Goal: Task Accomplishment & Management: Use online tool/utility

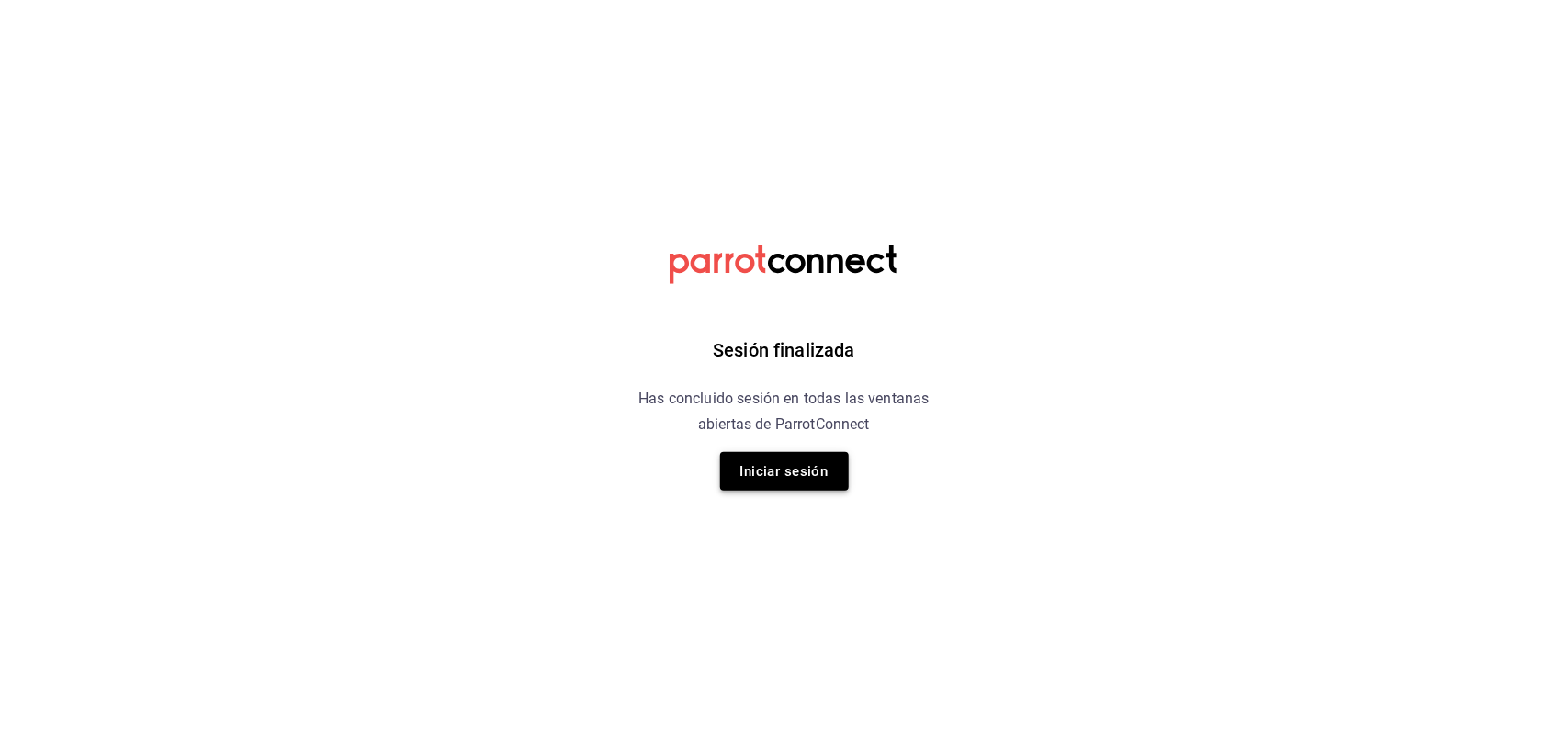
click at [781, 469] on button "Iniciar sesión" at bounding box center [784, 471] width 129 height 38
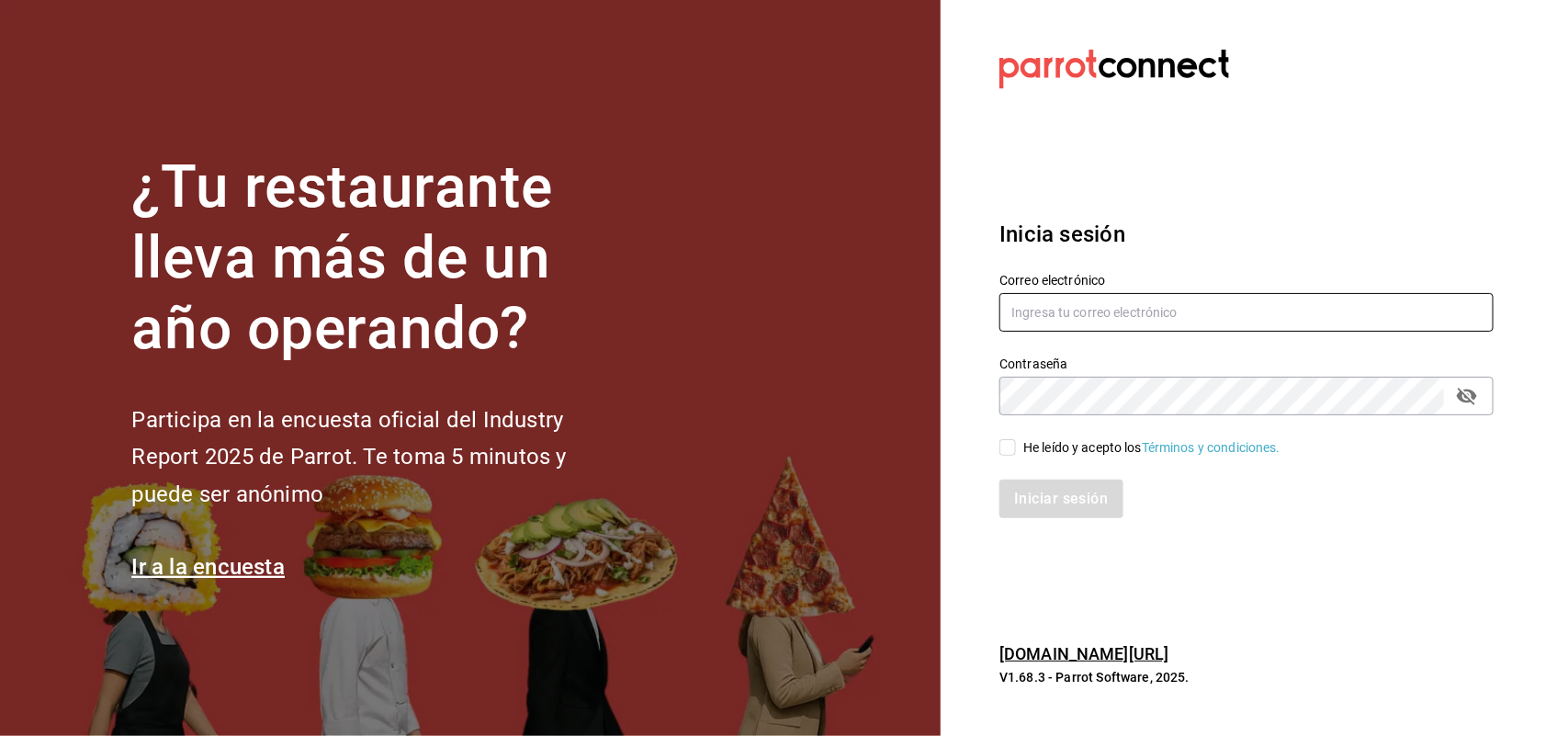
type input "multiuser@napolipizza.com"
click at [1004, 450] on input "He leído y acepto los Términos y condiciones." at bounding box center [1007, 447] width 17 height 17
checkbox input "true"
click at [1086, 503] on button "Iniciar sesión" at bounding box center [1061, 498] width 125 height 38
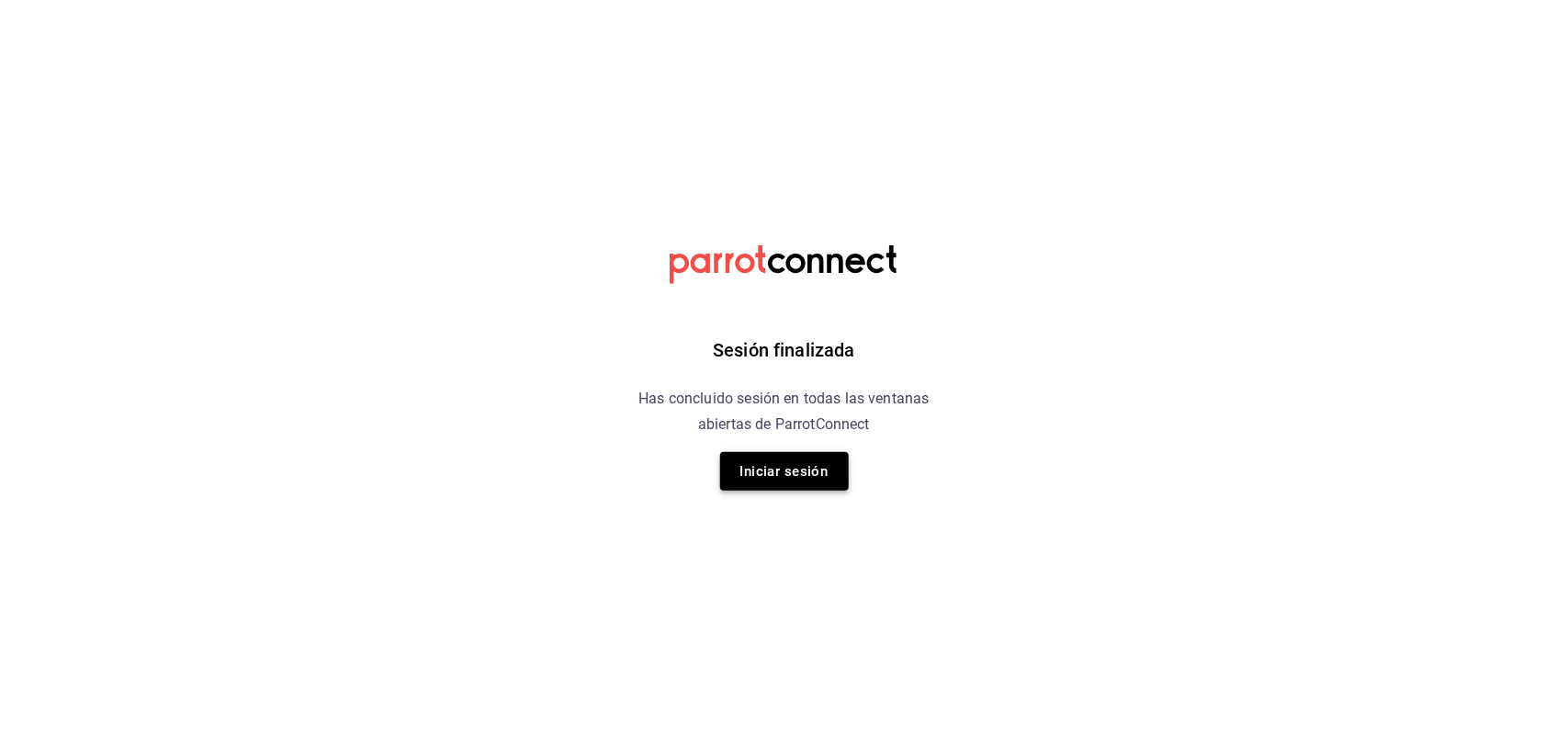
click at [793, 485] on button "Iniciar sesión" at bounding box center [784, 471] width 129 height 38
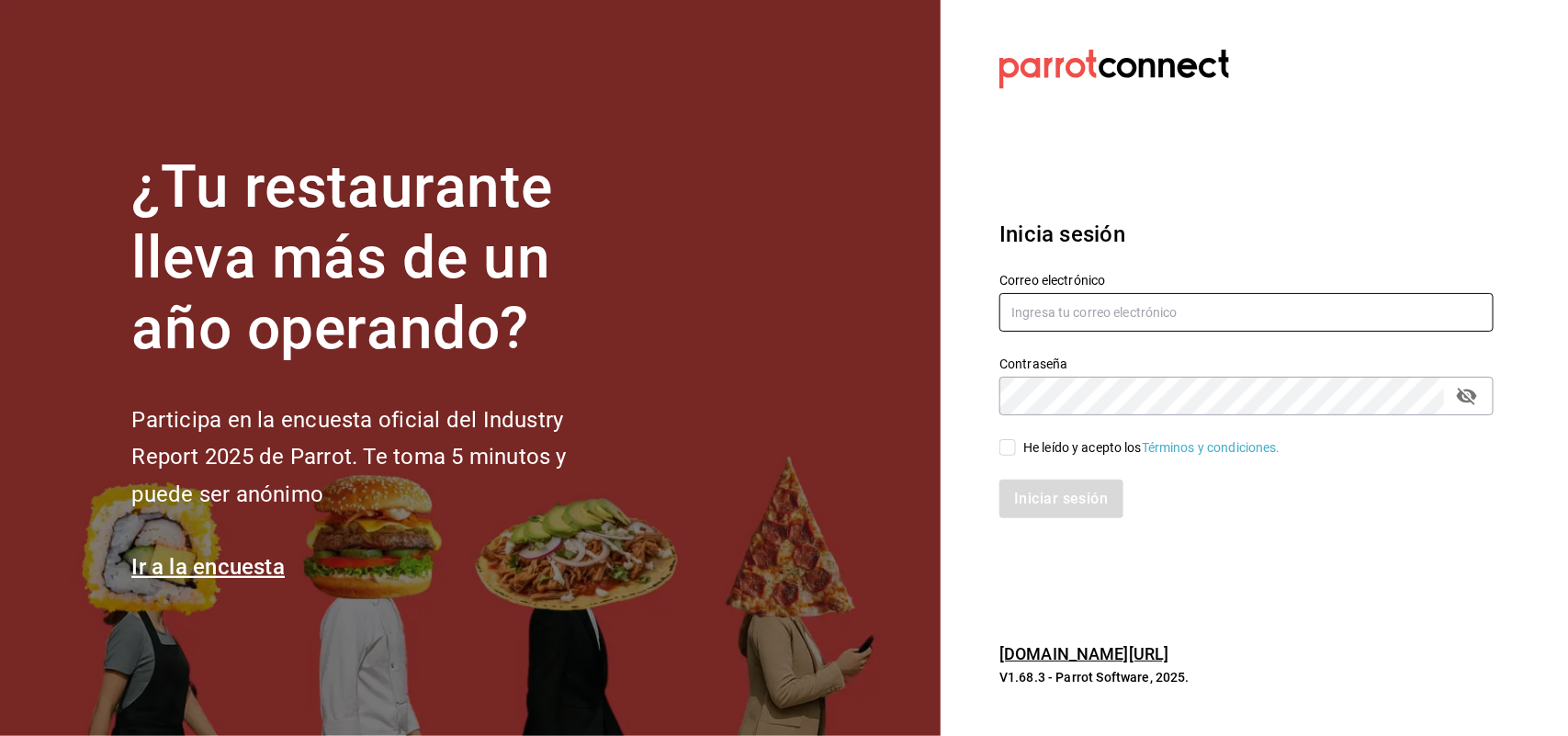
type input "multiuser@napolipizza.com"
click at [1008, 453] on input "He leído y acepto los Términos y condiciones." at bounding box center [1007, 447] width 17 height 17
checkbox input "true"
click at [1052, 503] on button "Iniciar sesión" at bounding box center [1061, 498] width 125 height 38
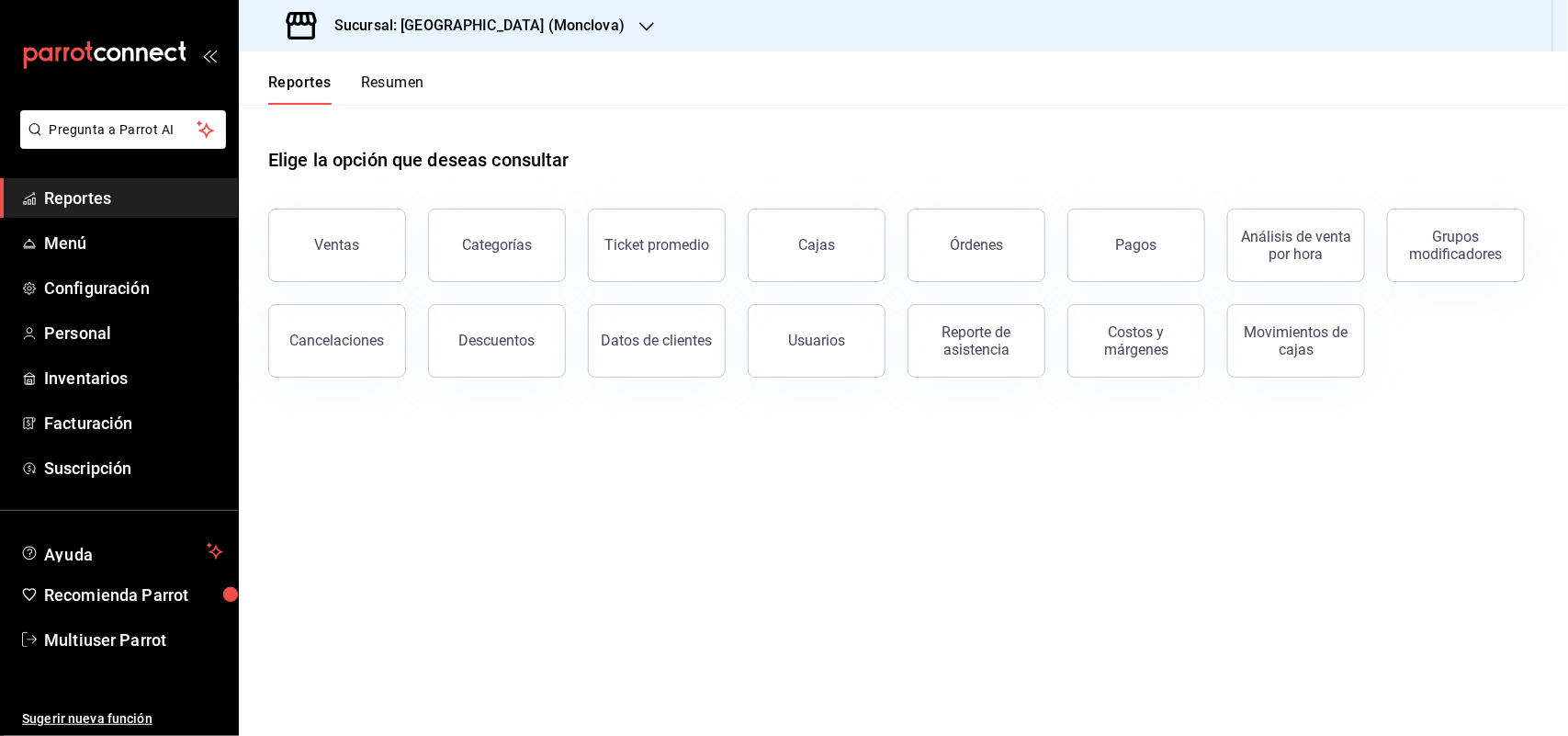
click at [640, 34] on div at bounding box center [646, 27] width 15 height 20
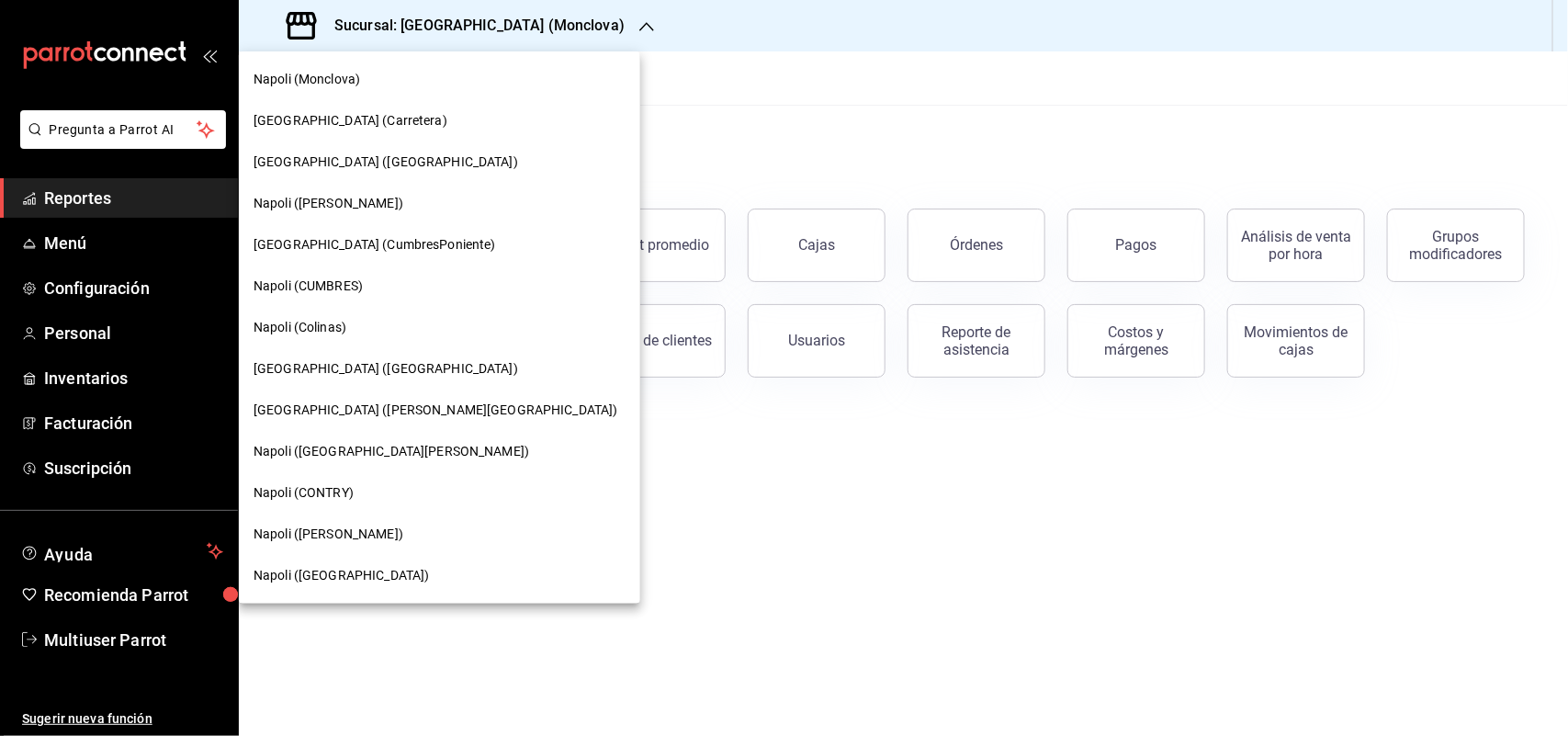
click at [419, 227] on div "[GEOGRAPHIC_DATA] (CumbresPoniente)" at bounding box center [439, 245] width 401 height 41
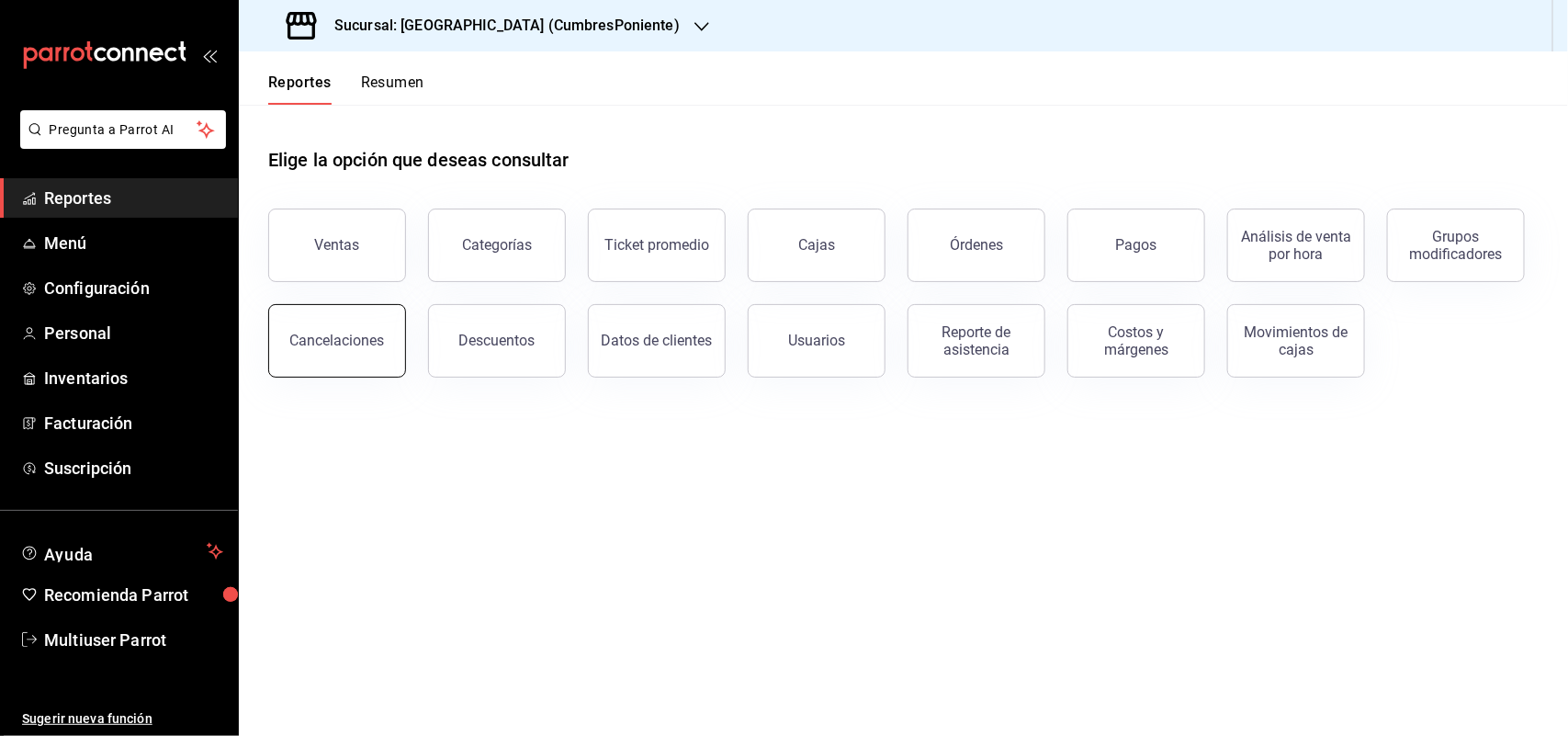
click at [383, 338] on button "Cancelaciones" at bounding box center [337, 340] width 138 height 74
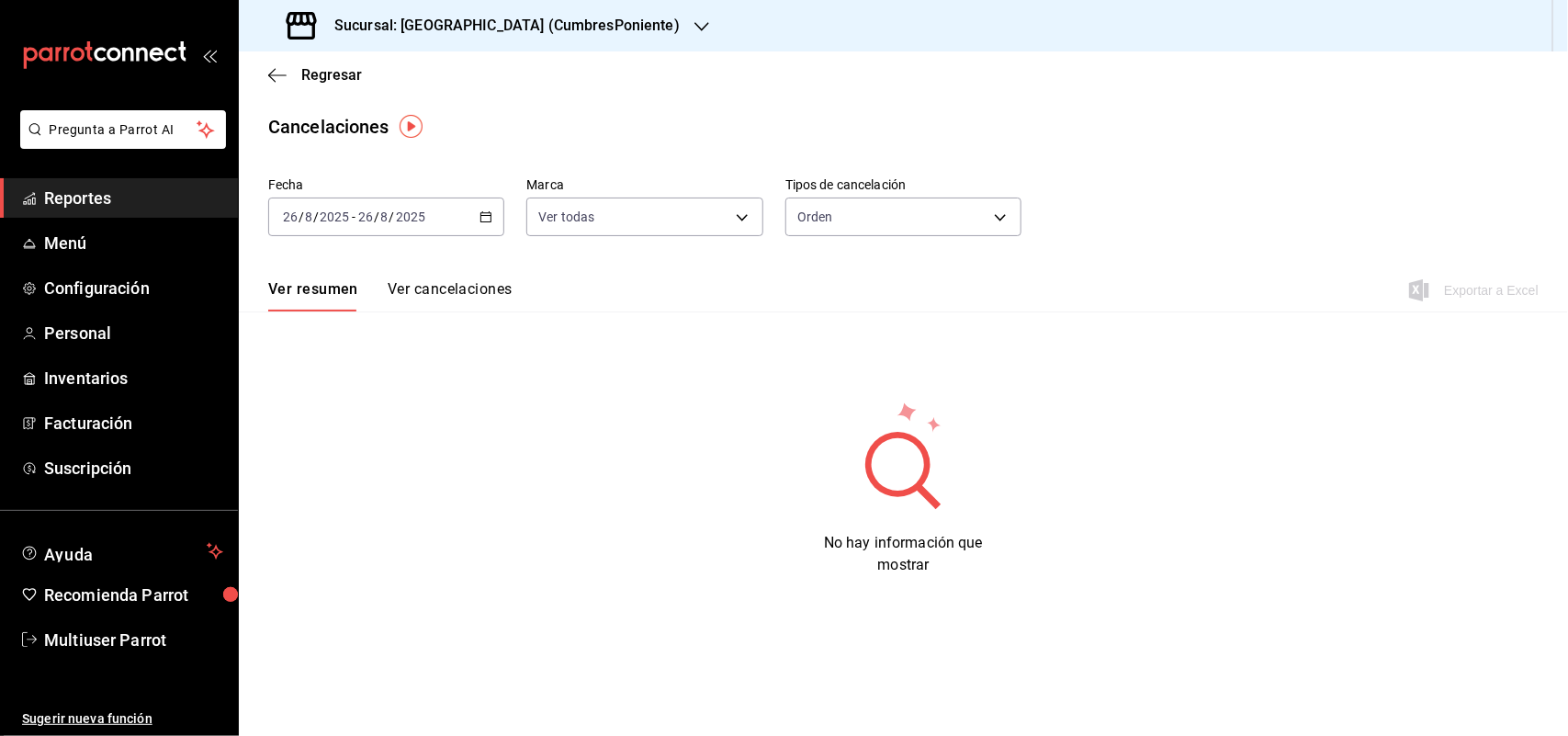
click at [491, 282] on button "Ver cancelaciones" at bounding box center [449, 296] width 125 height 31
click at [478, 228] on div "2025-08-26 26 / 8 / 2025 - 2025-08-26 26 / 8 / 2025" at bounding box center [386, 216] width 236 height 38
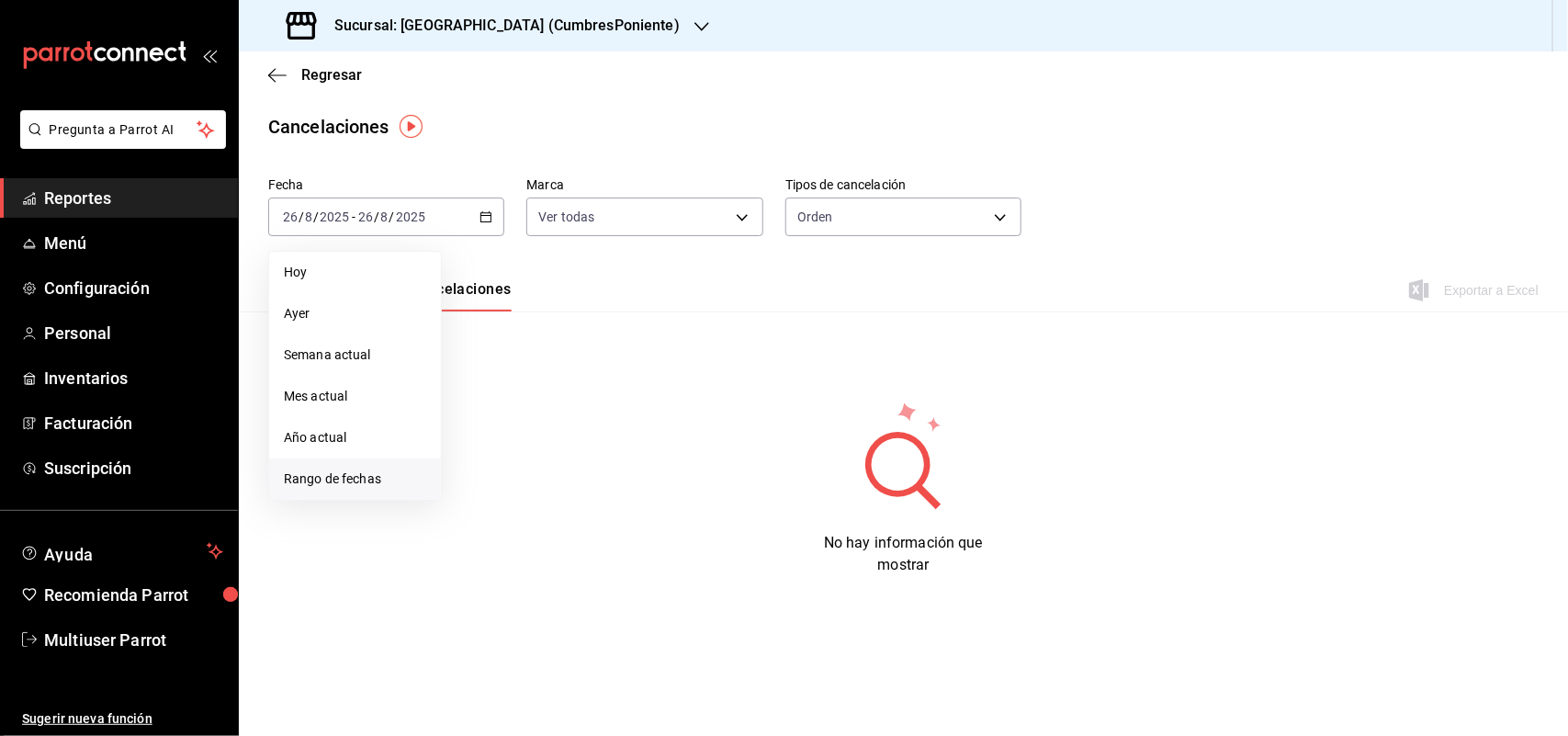
click at [352, 472] on span "Rango de fechas" at bounding box center [355, 480] width 142 height 20
click at [477, 460] on abbr "18" at bounding box center [479, 460] width 12 height 13
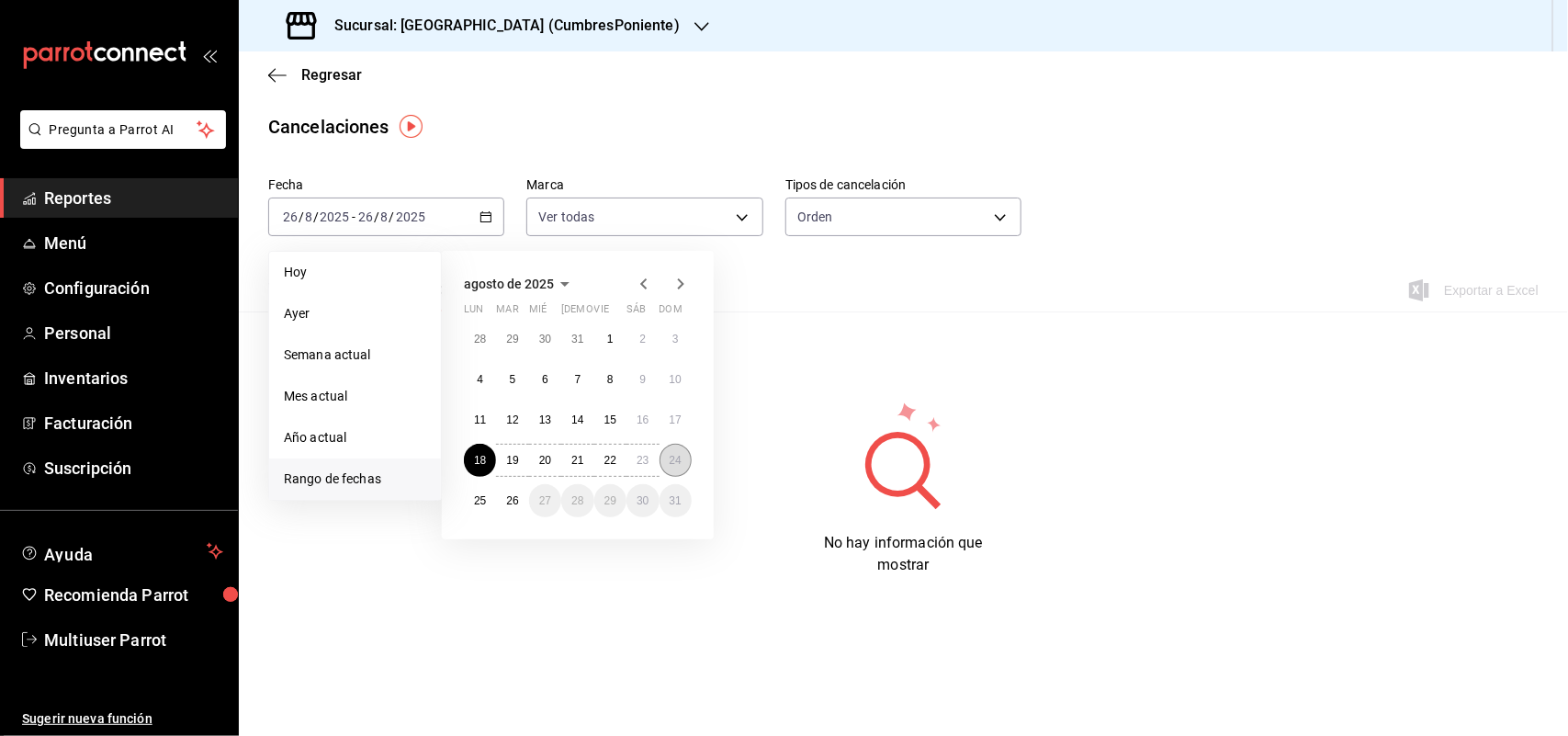
click at [689, 460] on button "24" at bounding box center [675, 460] width 32 height 33
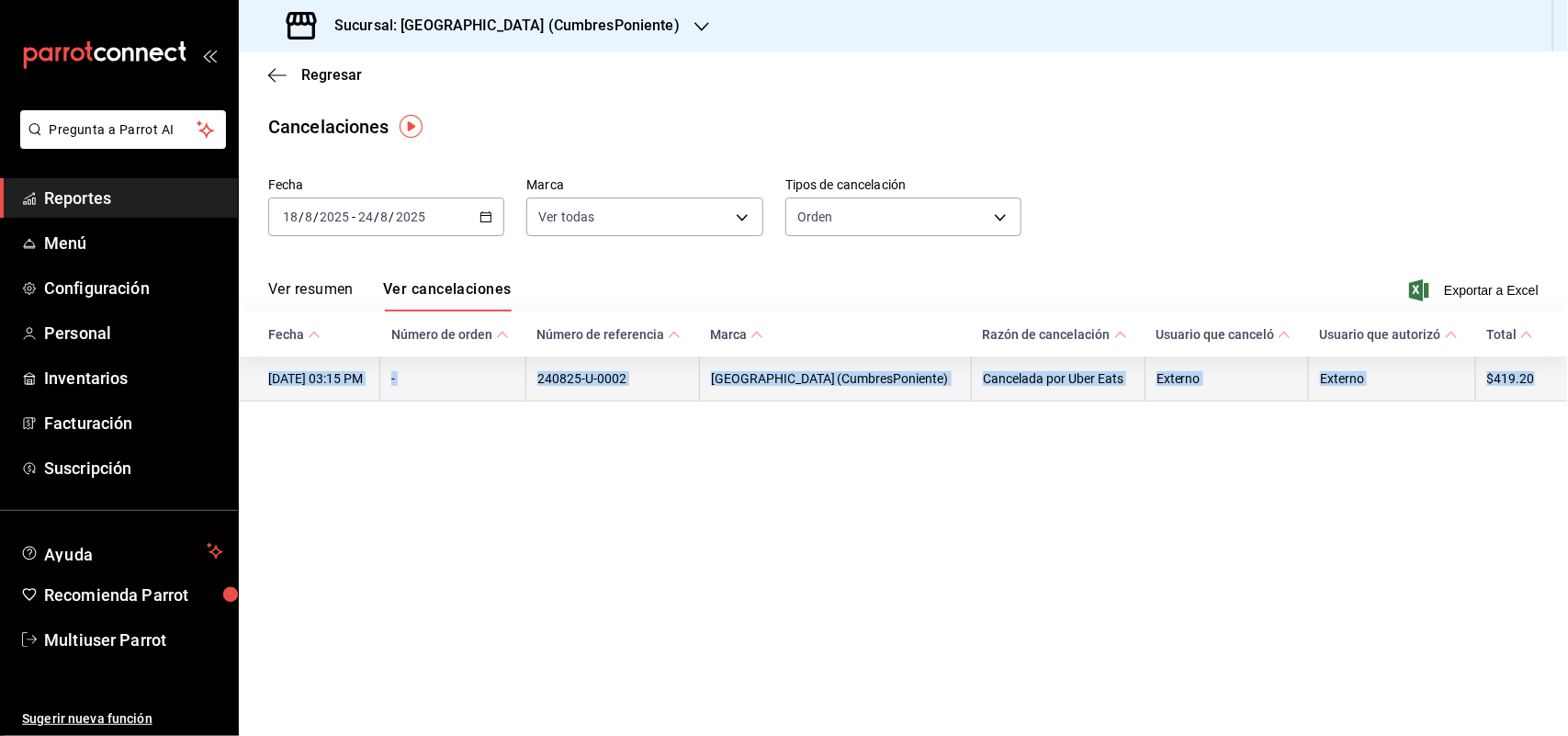
drag, startPoint x: 1543, startPoint y: 387, endPoint x: 263, endPoint y: 379, distance: 1280.0
click at [263, 379] on tr "24/08/2025 03:15 PM - 240825-U-0002 Napoli (CumbresPoniente) Cancelada por Uber…" at bounding box center [903, 379] width 1329 height 45
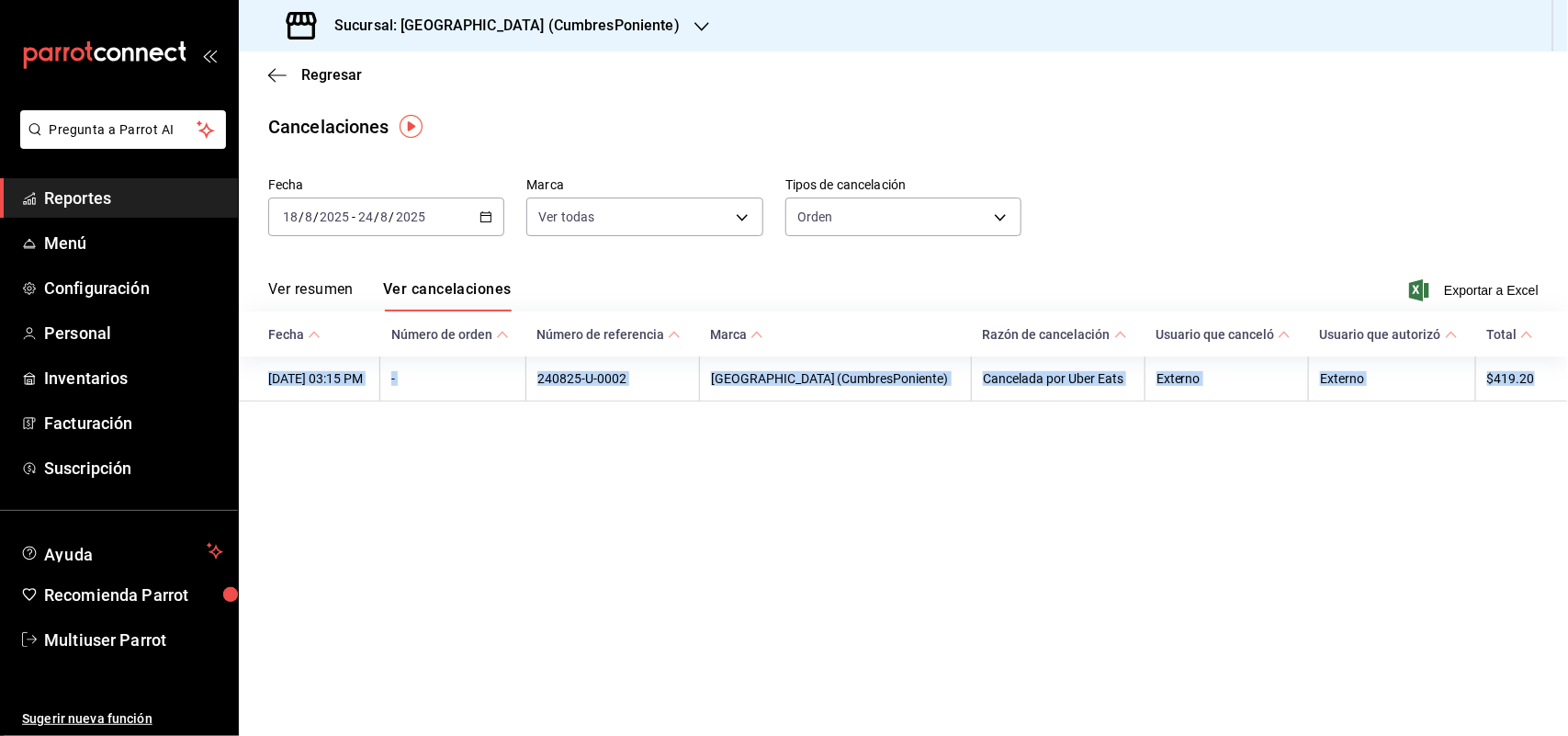
copy tr "24/08/2025 03:15 PM - 240825-U-0002 Napoli (CumbresPoniente) Cancelada por Uber…"
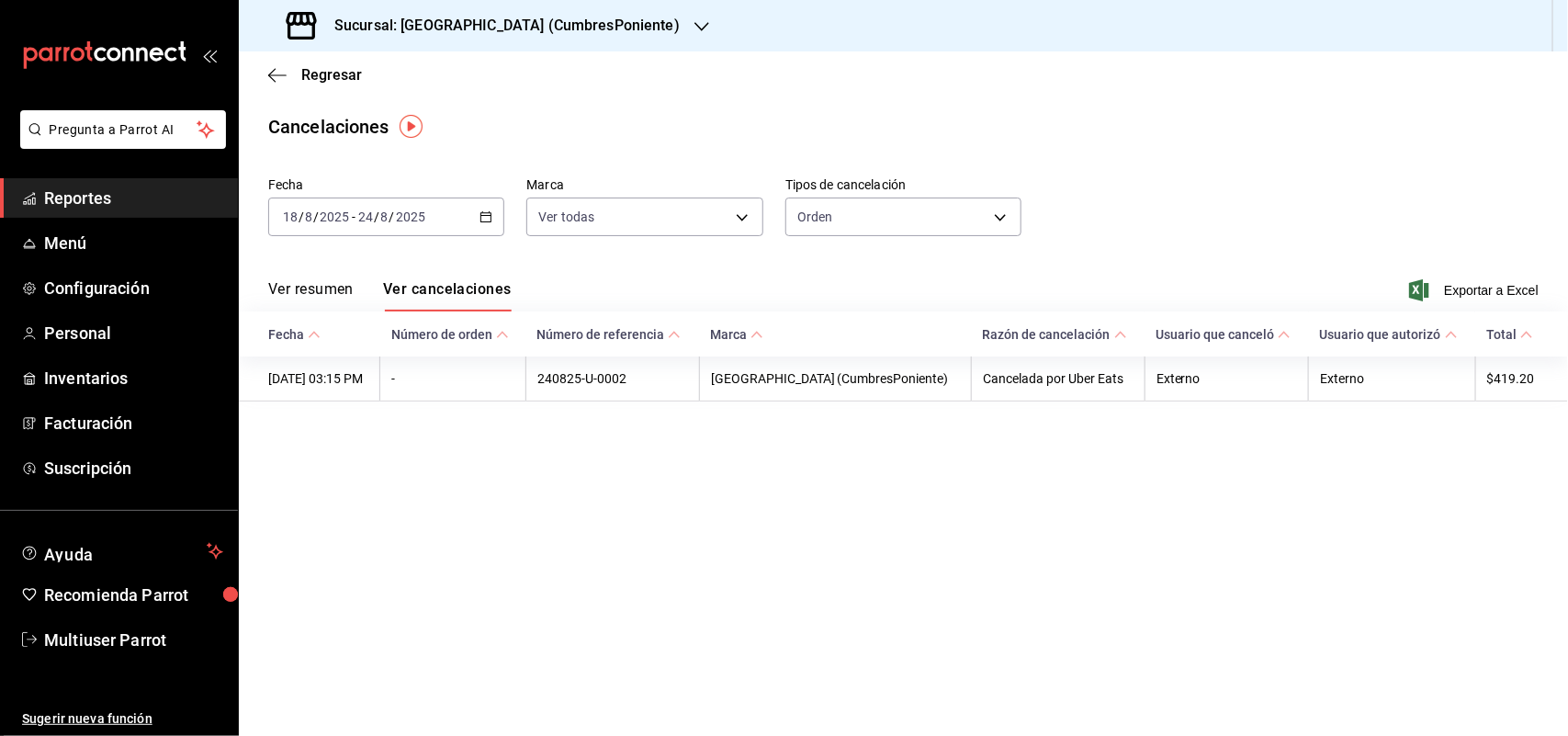
drag, startPoint x: 860, startPoint y: 480, endPoint x: 811, endPoint y: 447, distance: 59.1
click at [860, 480] on main "Regresar Cancelaciones Fecha 2025-08-18 18 / 8 / 2025 - 2025-08-24 24 / 8 / 202…" at bounding box center [903, 393] width 1329 height 684
click at [530, 33] on h3 "Sucursal: Napoli (CumbresPoniente)" at bounding box center [499, 26] width 360 height 22
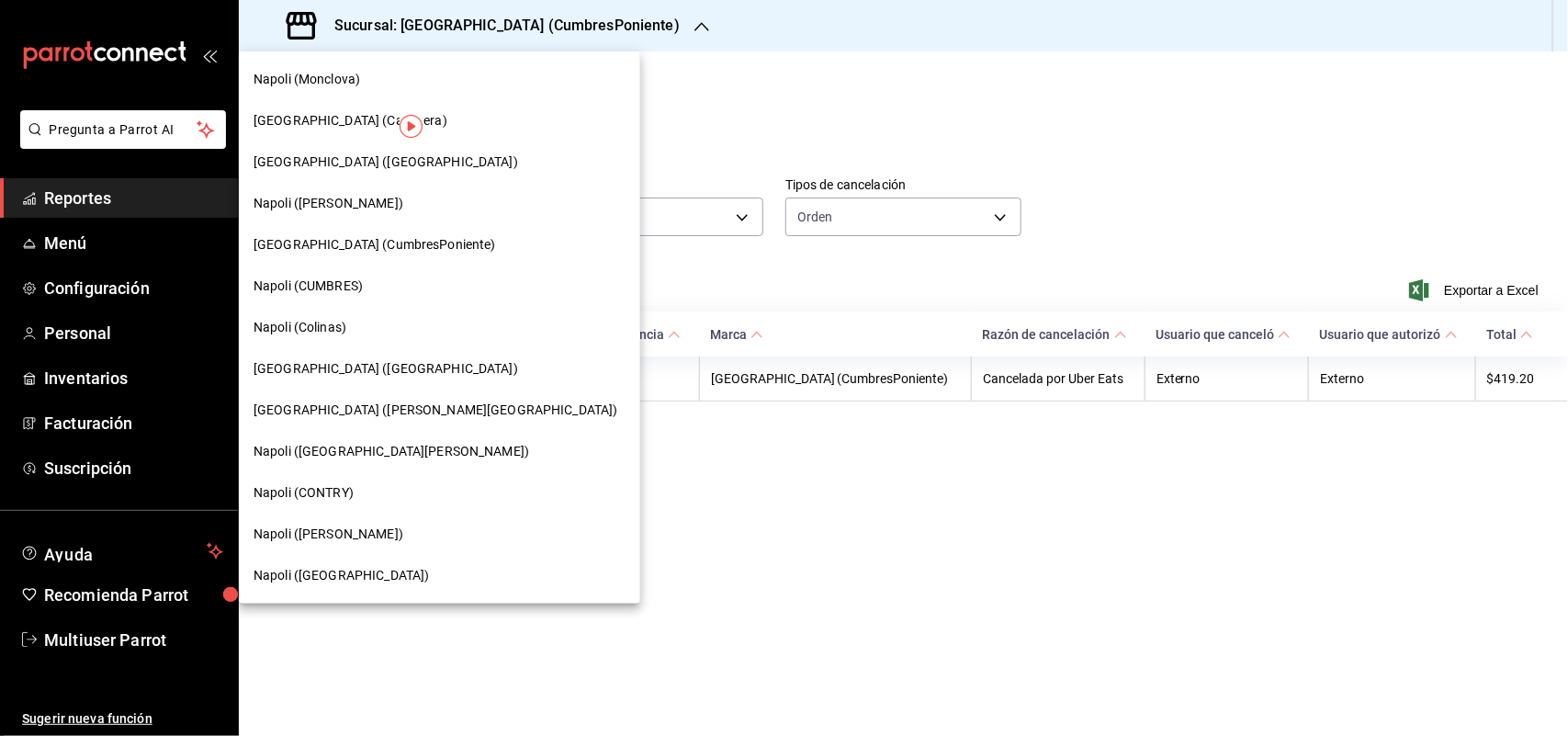
click at [352, 285] on span "Napoli (CUMBRES)" at bounding box center [308, 286] width 109 height 20
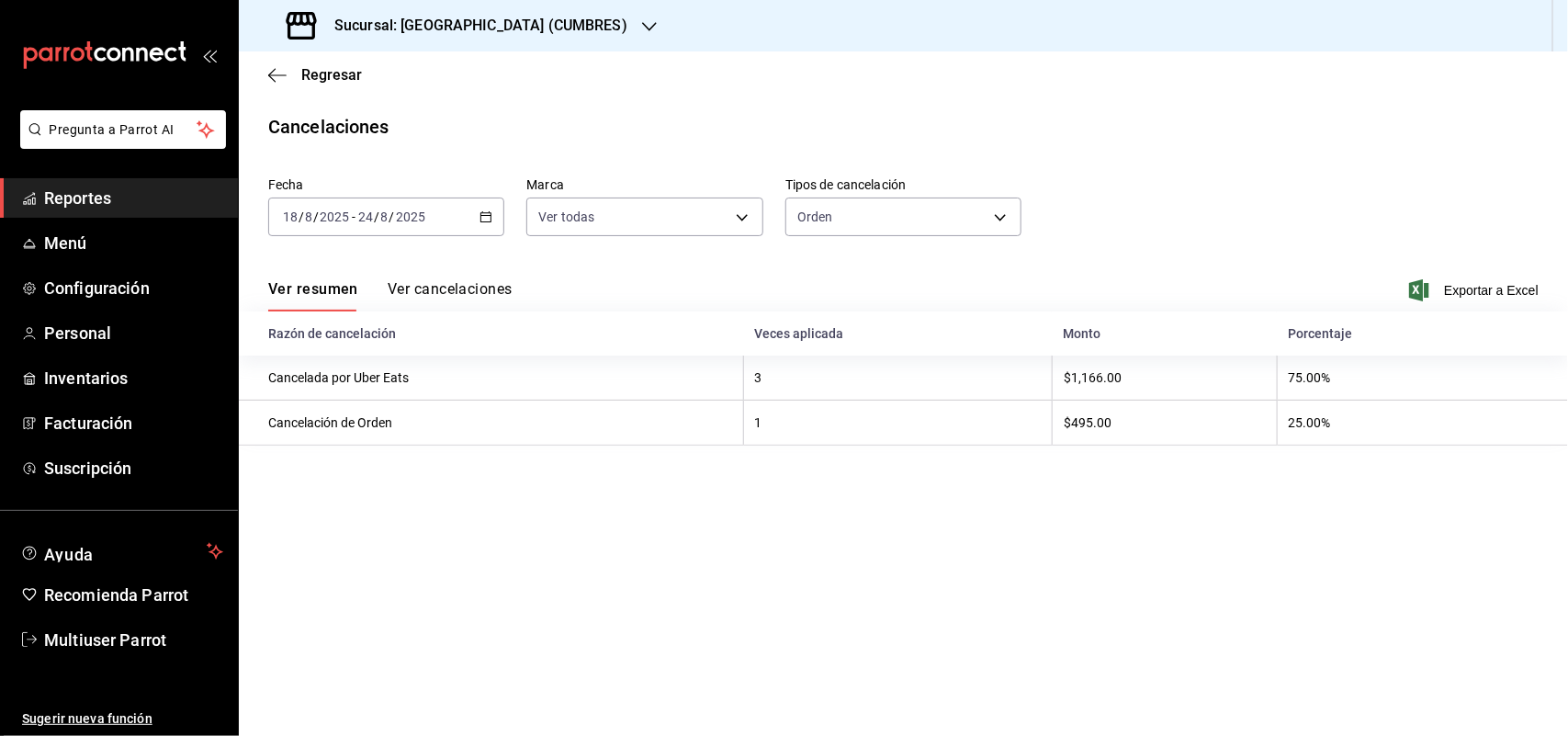
click at [470, 288] on button "Ver cancelaciones" at bounding box center [449, 296] width 125 height 31
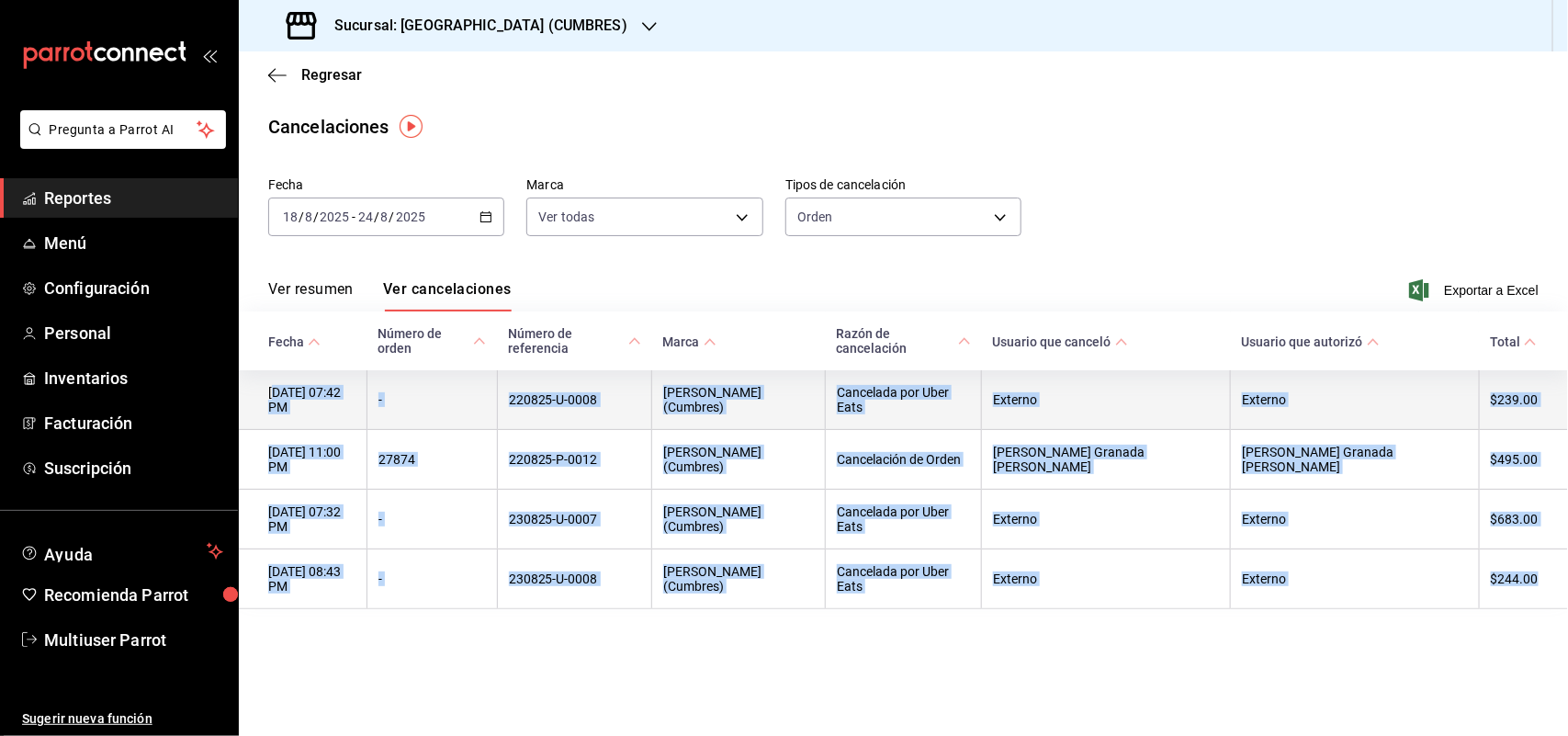
drag, startPoint x: 1215, startPoint y: 486, endPoint x: 273, endPoint y: 384, distance: 947.5
click at [273, 384] on tbody "22/08/2025 07:42 PM - 220825-U-0008 Napoli (Cumbres) Cancelada por Uber Eats Ex…" at bounding box center [903, 489] width 1329 height 239
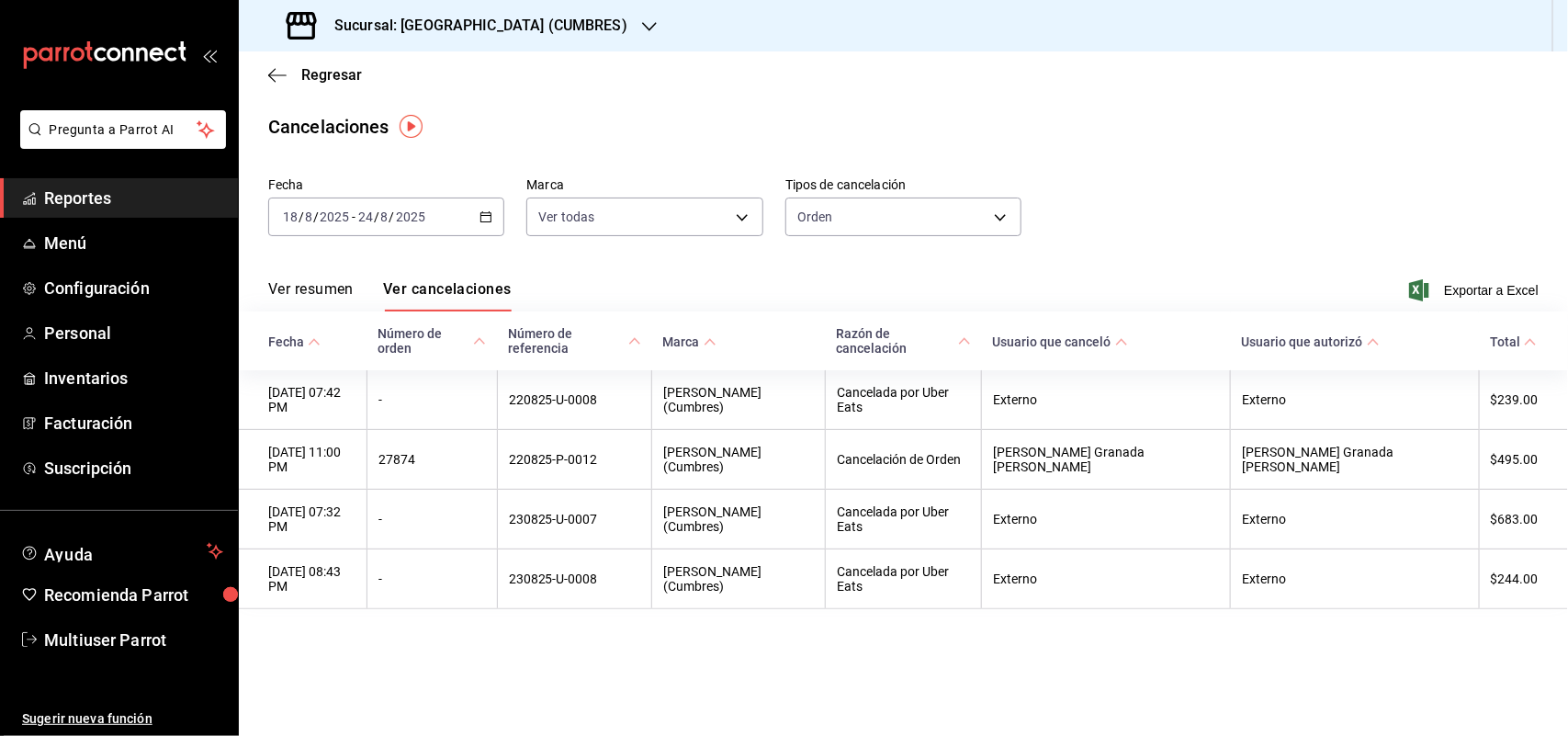
drag, startPoint x: 1011, startPoint y: 620, endPoint x: 1030, endPoint y: 615, distance: 19.6
click at [1018, 617] on main "Regresar Cancelaciones Fecha 2025-08-18 18 / 8 / 2025 - 2025-08-24 24 / 8 / 202…" at bounding box center [903, 393] width 1329 height 684
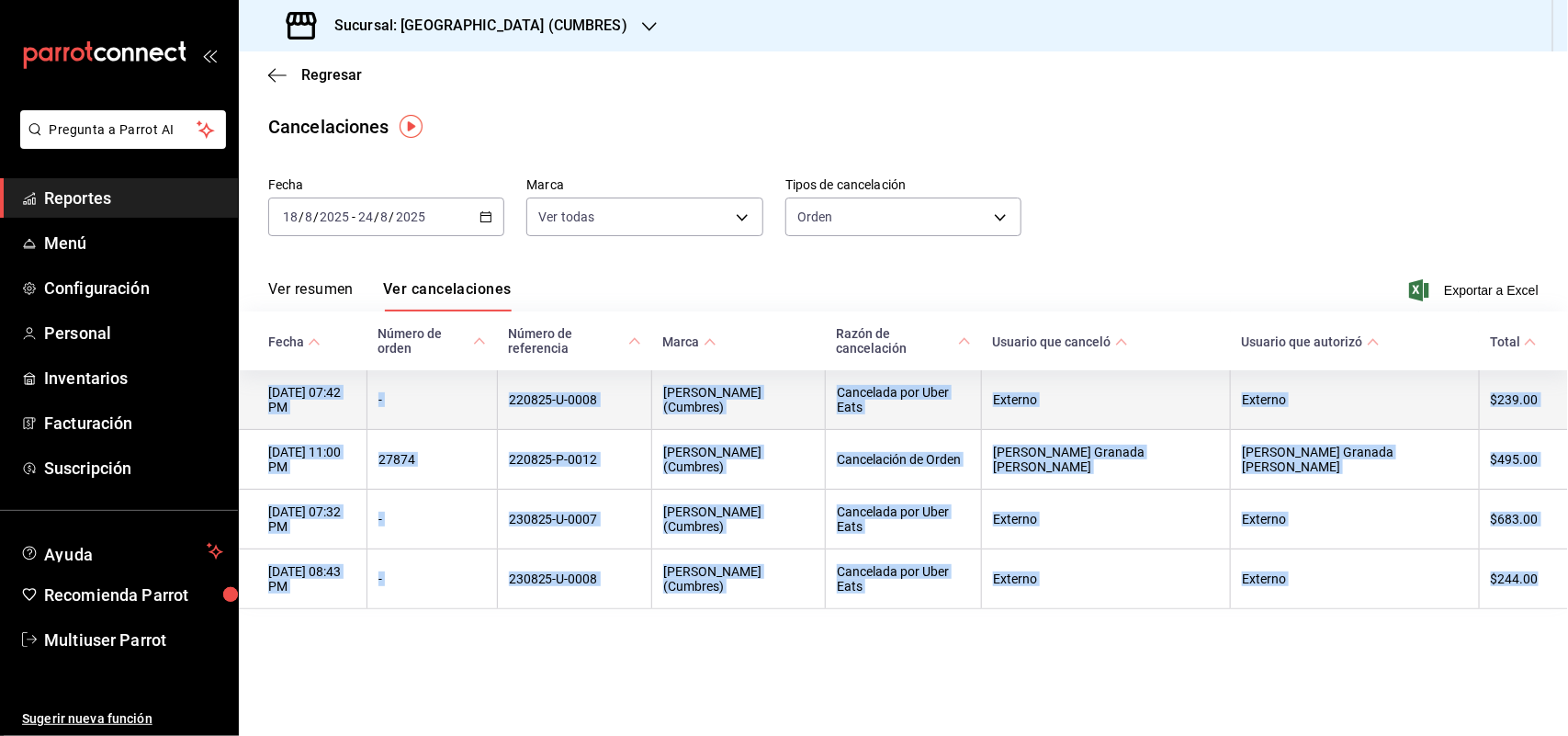
drag, startPoint x: 1543, startPoint y: 516, endPoint x: 250, endPoint y: 372, distance: 1301.0
click at [250, 372] on tbody "22/08/2025 07:42 PM - 220825-U-0008 Napoli (Cumbres) Cancelada por Uber Eats Ex…" at bounding box center [903, 489] width 1329 height 239
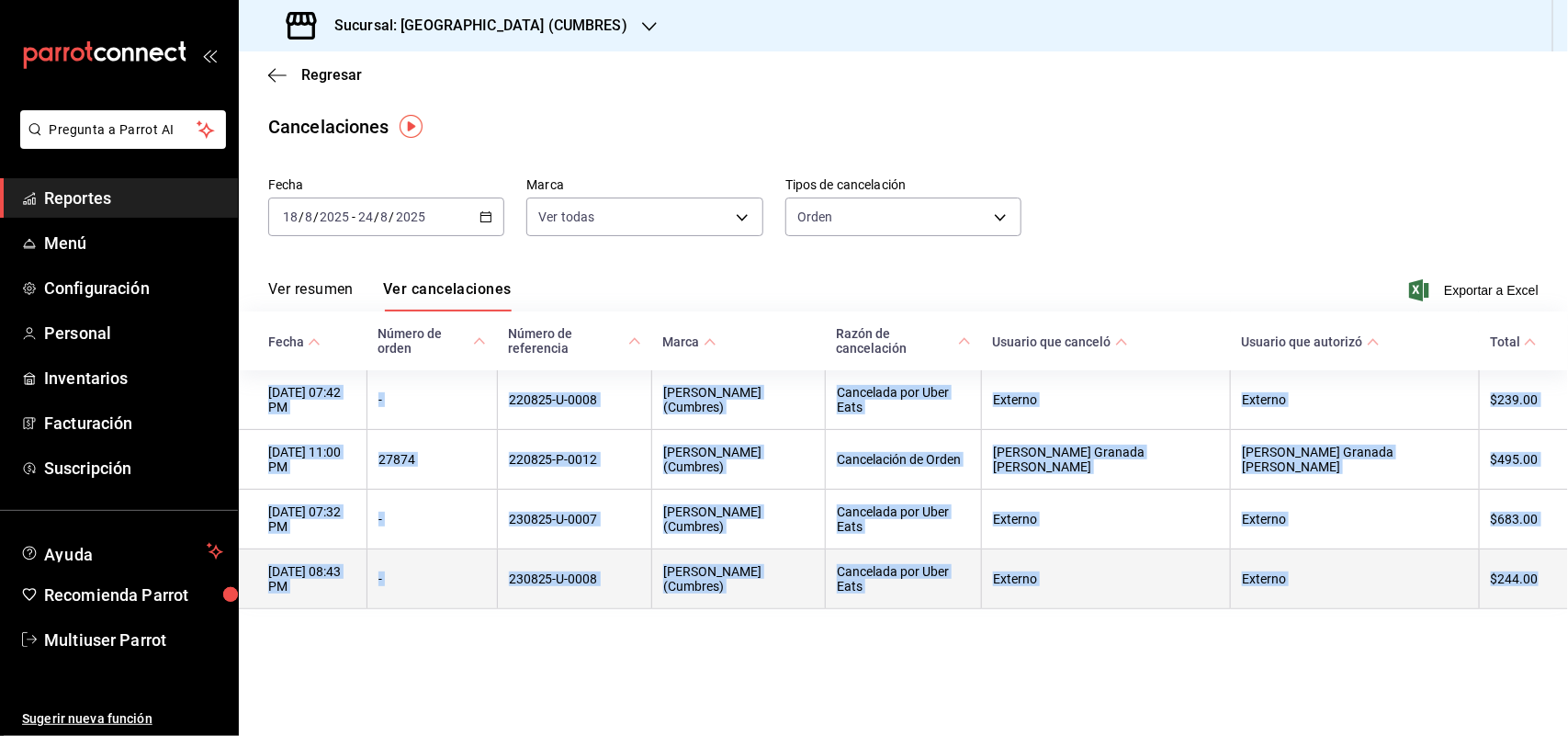
copy tbody "22/08/2025 07:42 PM - 220825-U-0008 Napoli (Cumbres) Cancelada por Uber Eats Ex…"
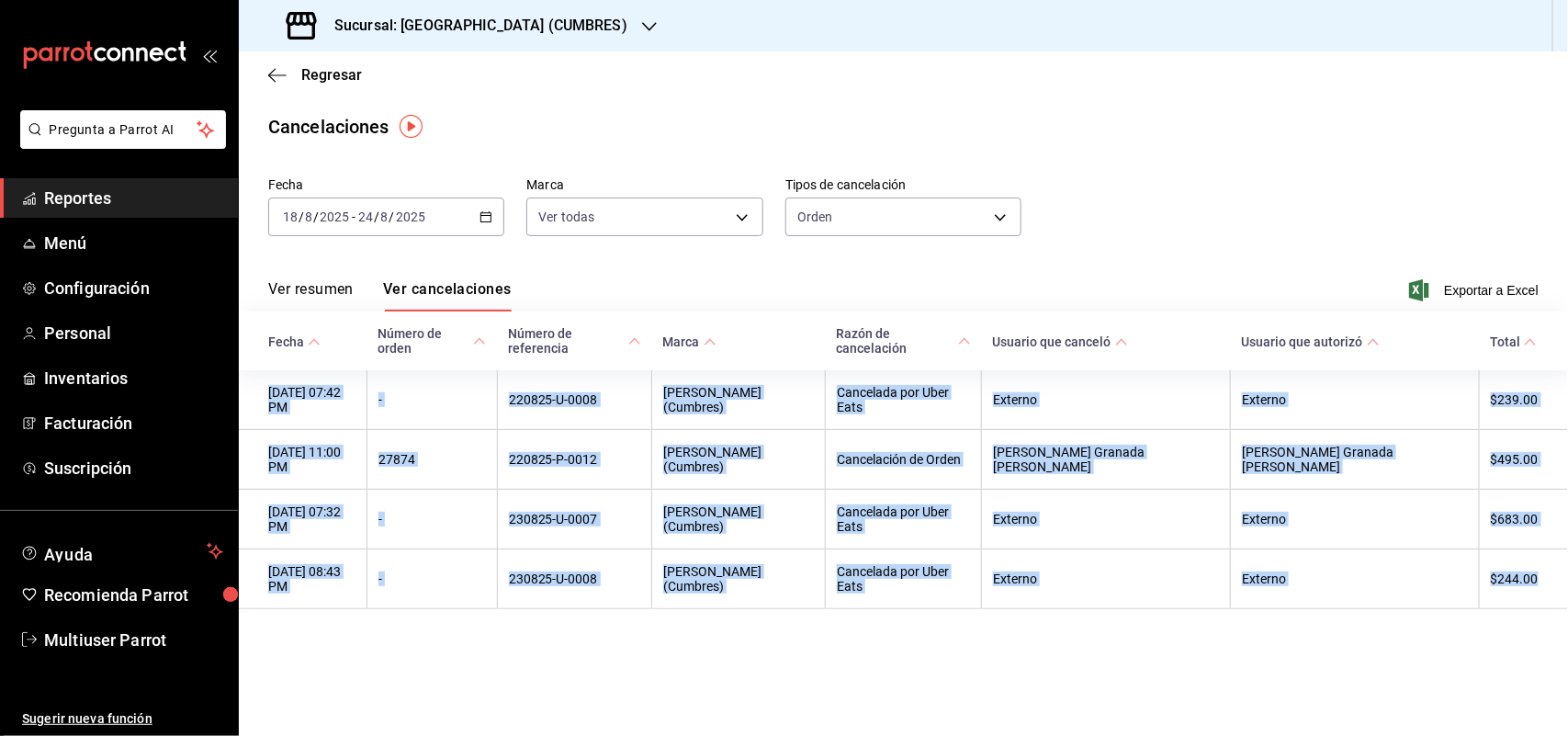
click at [499, 46] on div "Sucursal: Napoli (CUMBRES)" at bounding box center [459, 26] width 411 height 51
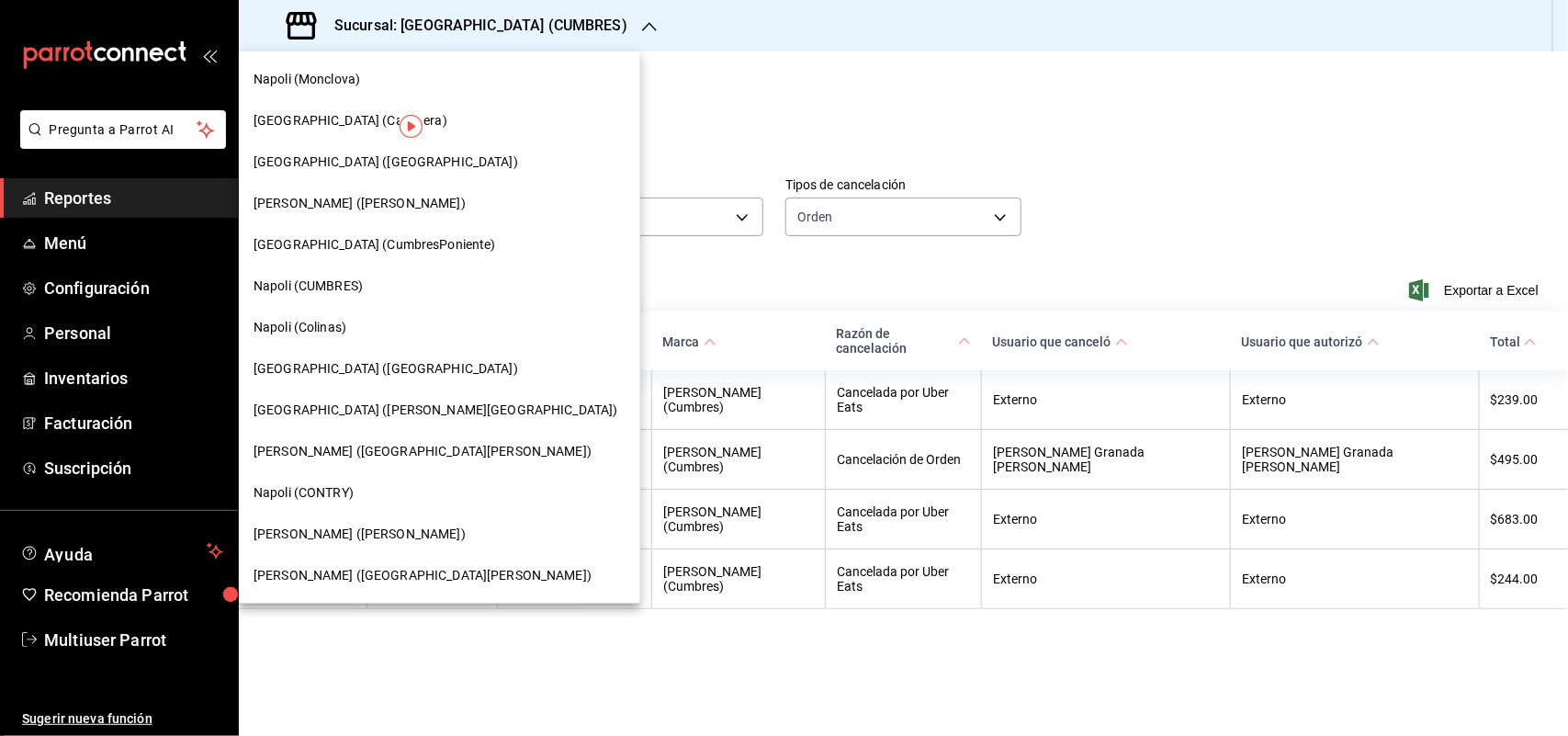
click at [357, 323] on div "Napoli (Colinas)" at bounding box center [439, 327] width 372 height 20
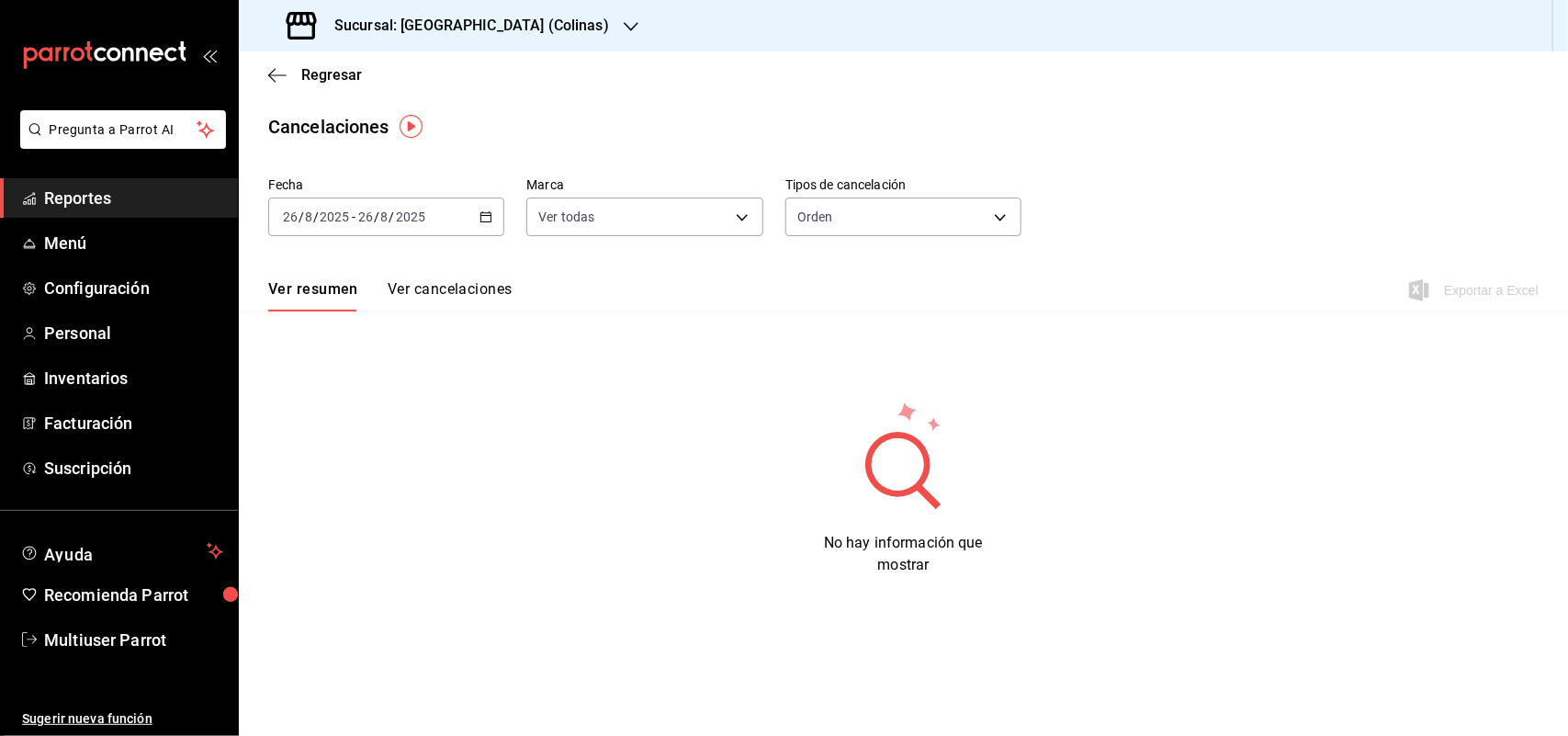
click at [469, 301] on button "Ver cancelaciones" at bounding box center [449, 296] width 125 height 31
click at [489, 225] on div "2025-08-26 26 / 8 / 2025 - 2025-08-26 26 / 8 / 2025" at bounding box center [386, 216] width 236 height 38
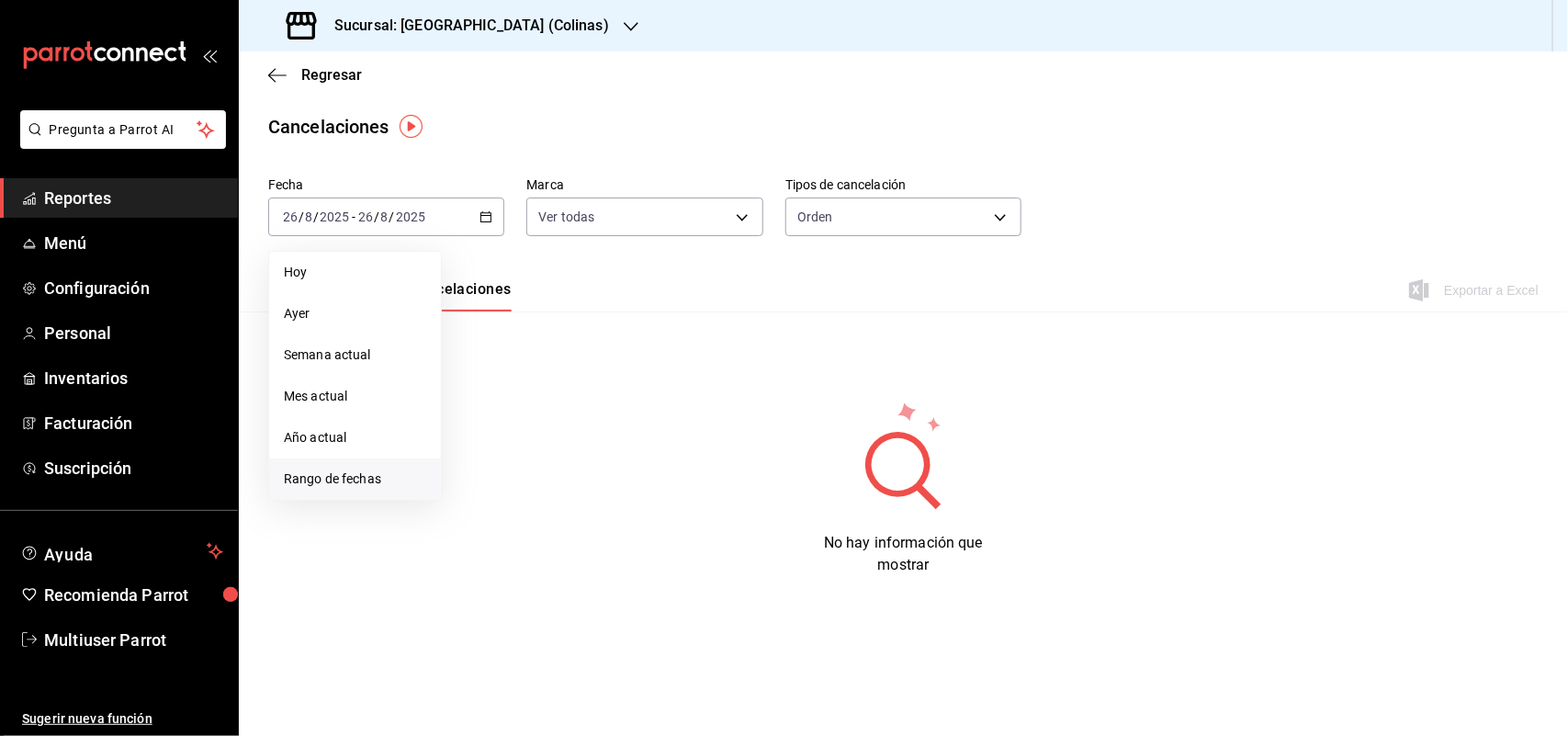
click at [360, 484] on span "Rango de fechas" at bounding box center [355, 480] width 142 height 20
click at [483, 450] on button "18" at bounding box center [479, 460] width 32 height 33
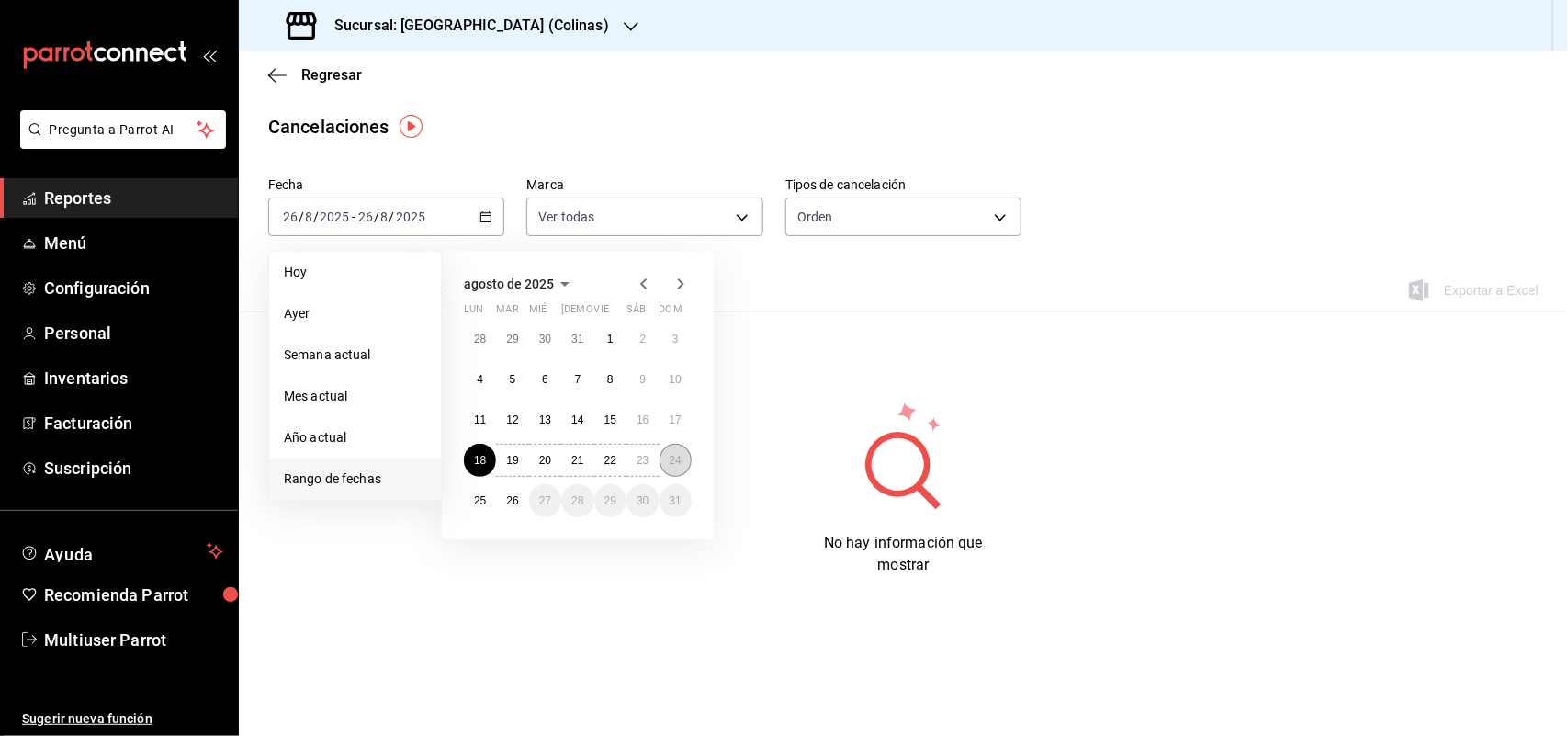
click at [670, 459] on abbr "24" at bounding box center [675, 460] width 12 height 13
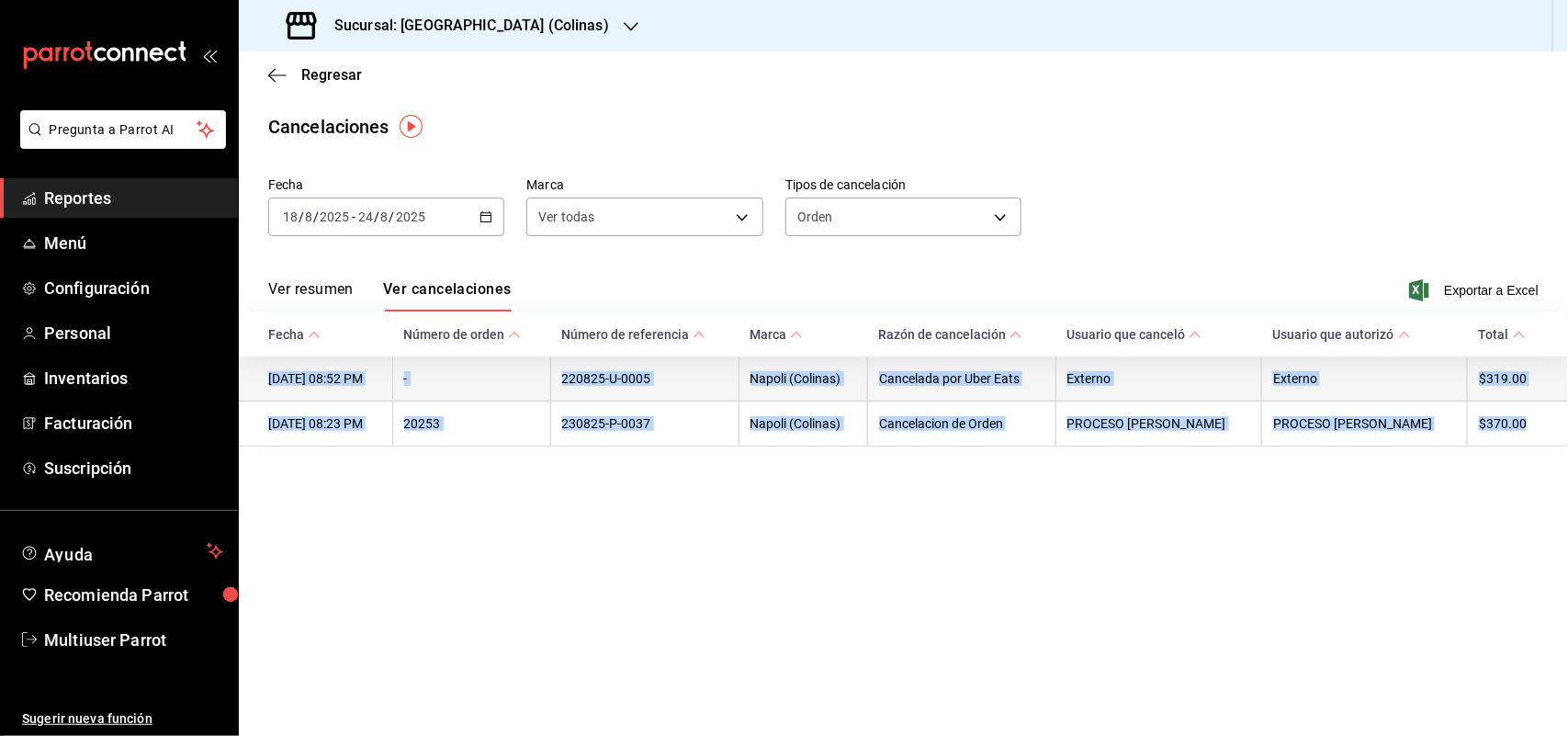
drag, startPoint x: 1535, startPoint y: 429, endPoint x: 260, endPoint y: 387, distance: 1275.7
click at [260, 387] on tbody "22/08/2025 08:52 PM - 220825-U-0005 Napoli (Colinas) Cancelada por Uber Eats Ex…" at bounding box center [903, 402] width 1329 height 90
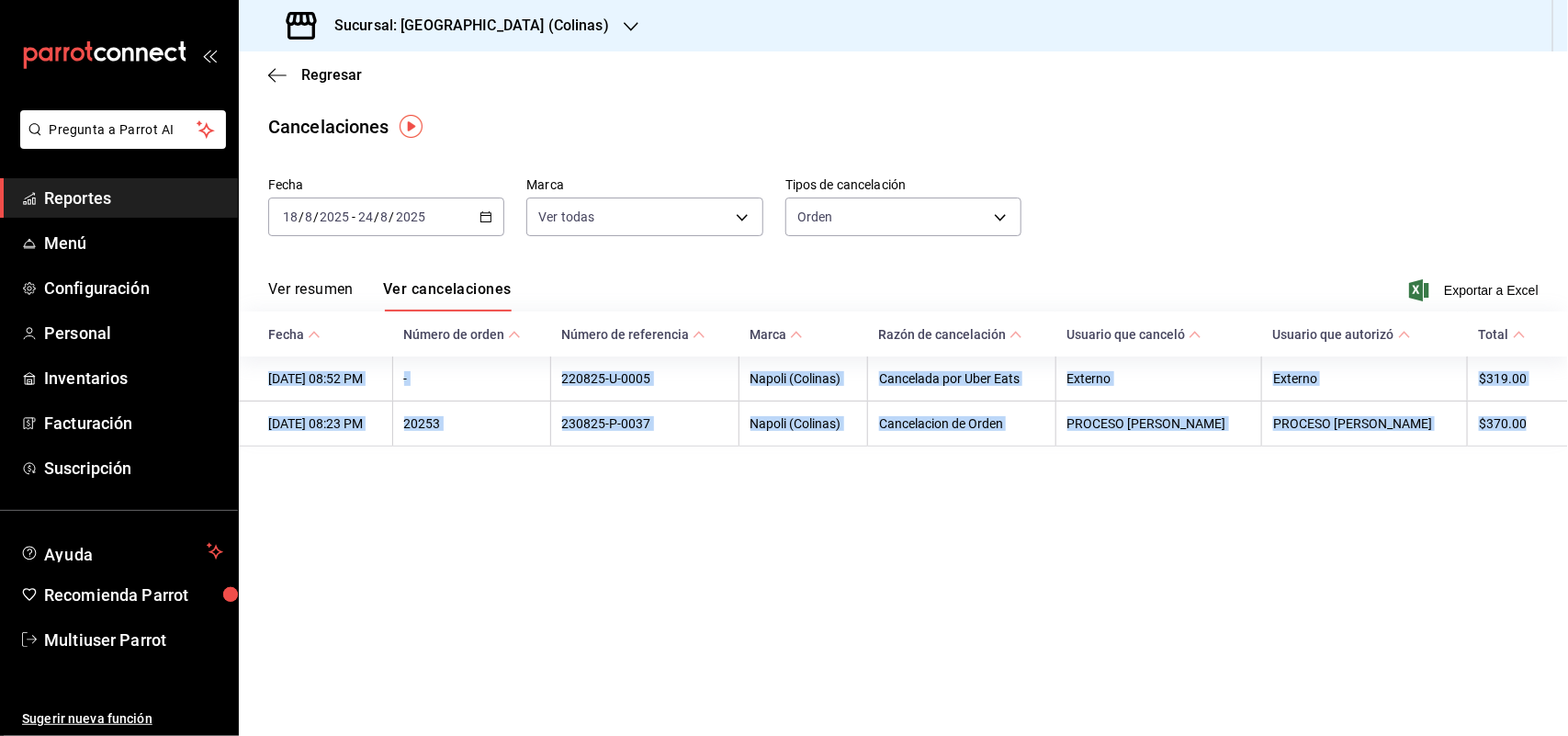
copy tbody "22/08/2025 08:52 PM - 220825-U-0005 Napoli (Colinas) Cancelada por Uber Eats Ex…"
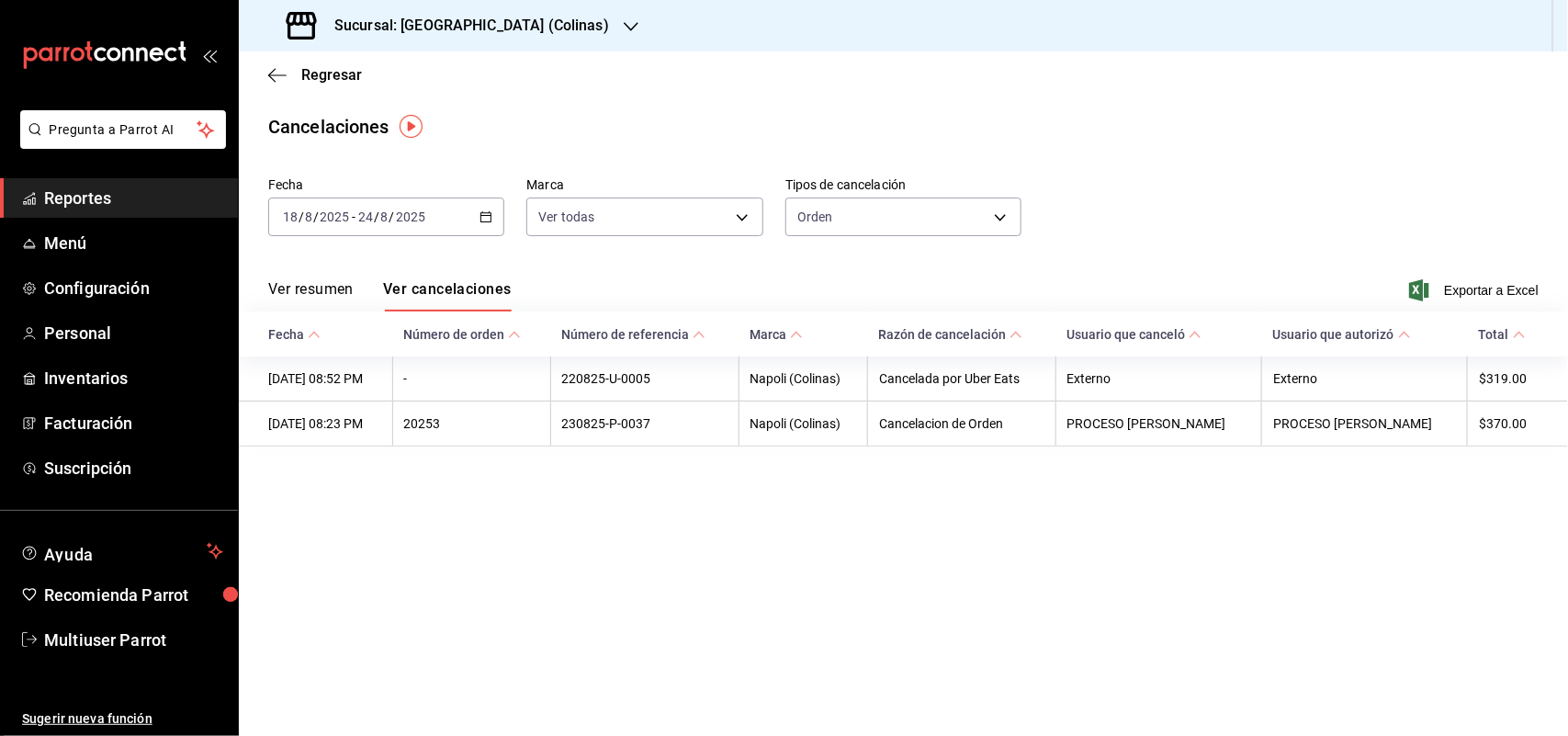
click at [423, 34] on h3 "Sucursal: Napoli (Colinas)" at bounding box center [464, 26] width 289 height 22
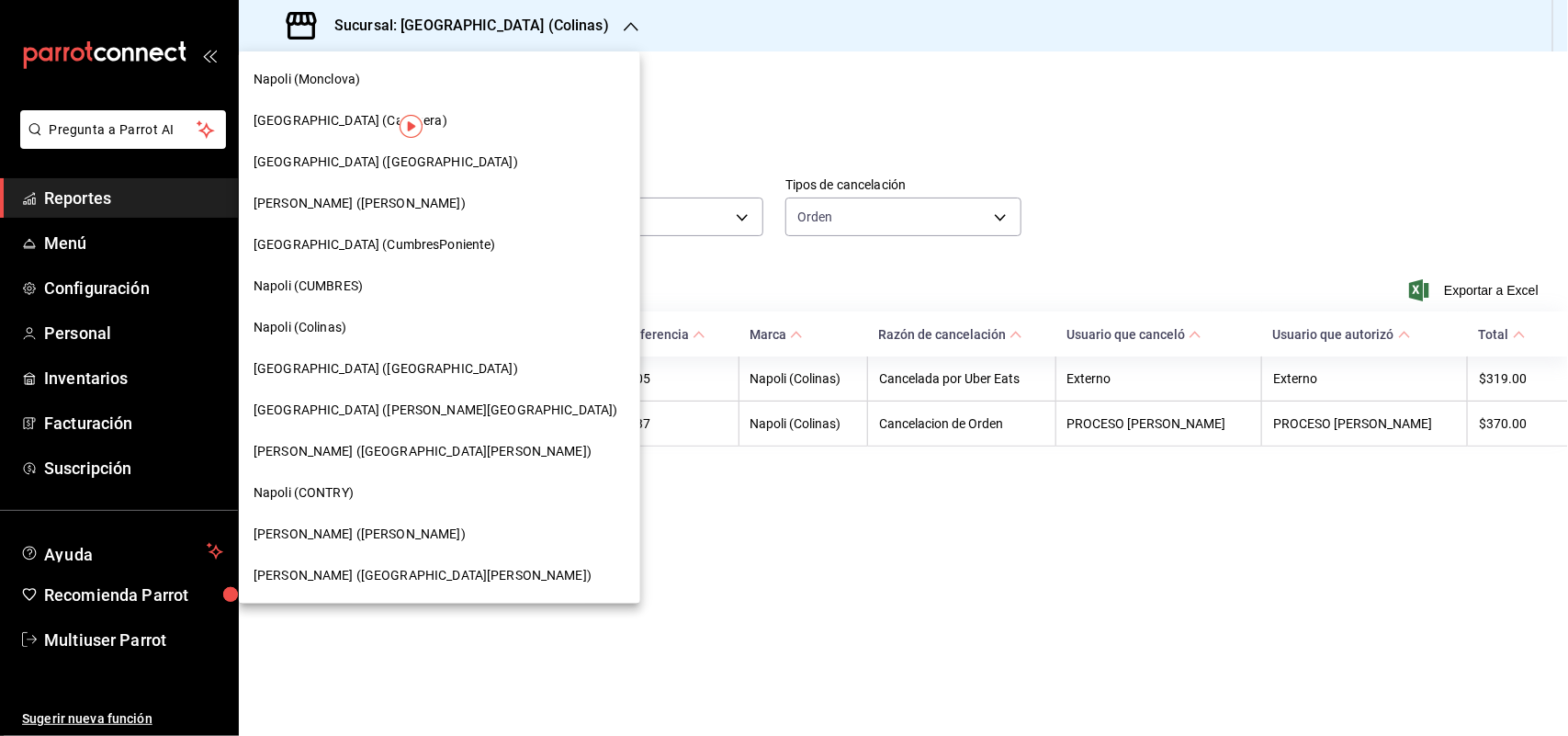
click at [378, 366] on div "Napoli (MIRAVALLE)" at bounding box center [439, 368] width 372 height 20
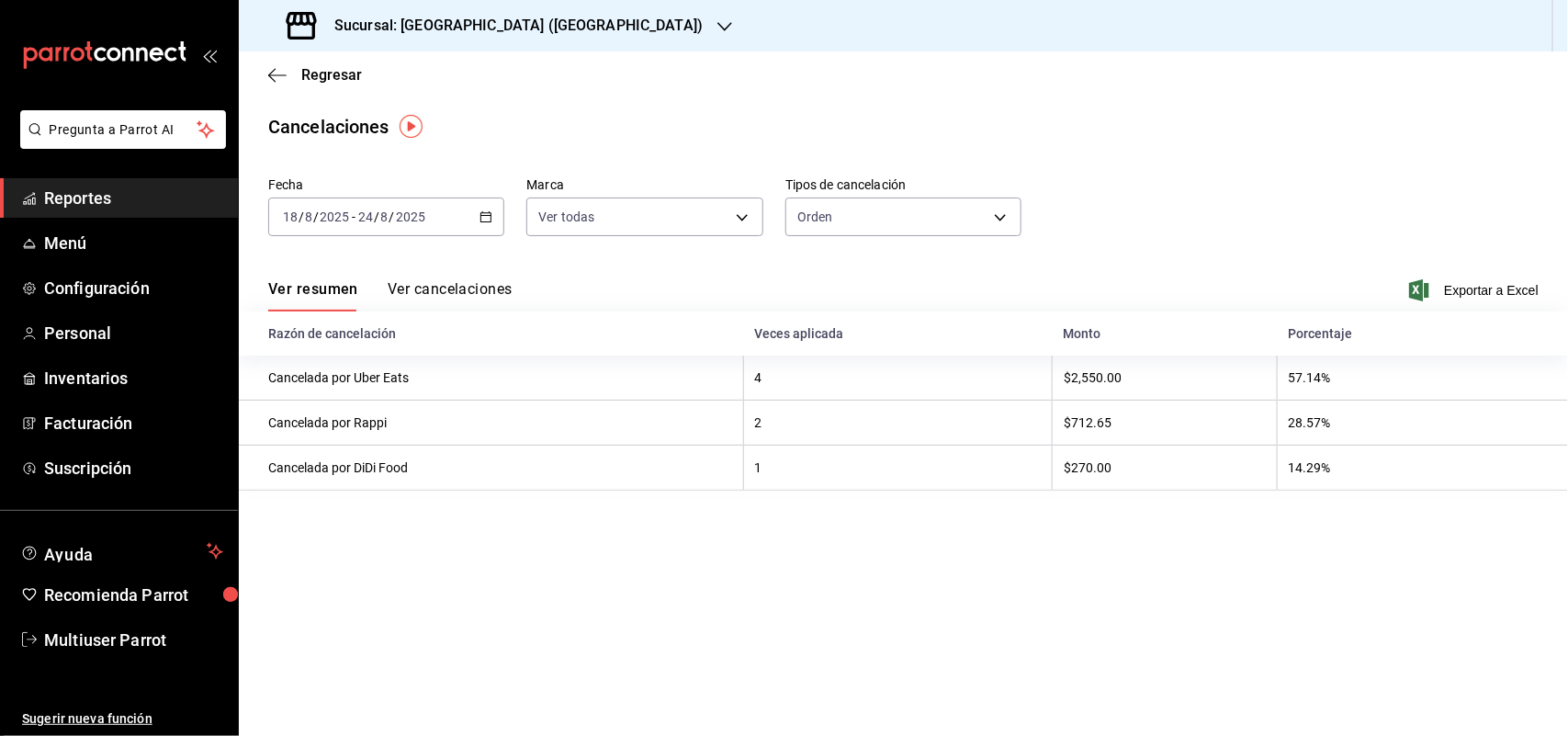
drag, startPoint x: 467, startPoint y: 283, endPoint x: 1552, endPoint y: 283, distance: 1085.0
click at [467, 283] on button "Ver cancelaciones" at bounding box center [449, 296] width 125 height 31
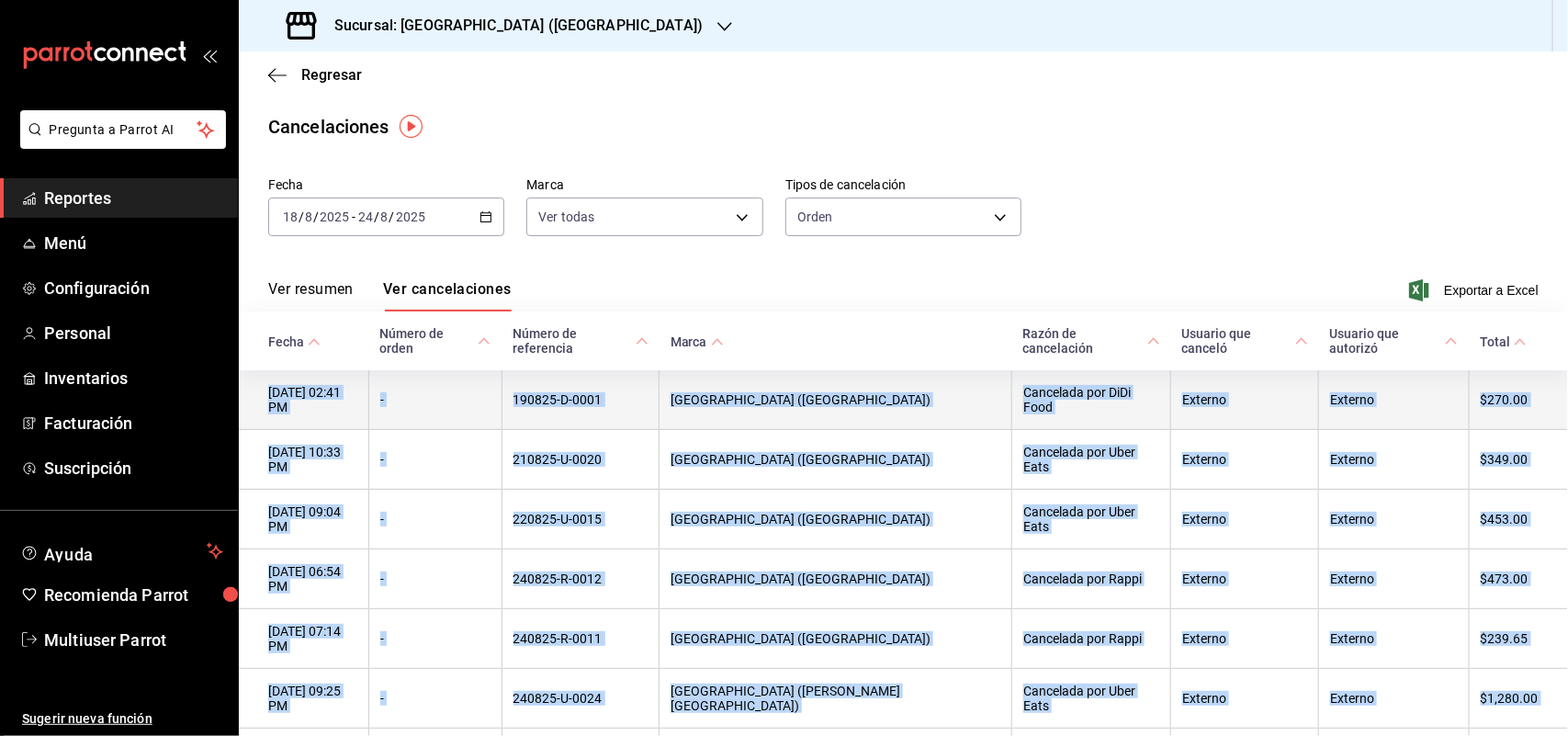
drag, startPoint x: 1523, startPoint y: 659, endPoint x: 268, endPoint y: 386, distance: 1284.3
click at [268, 386] on tbody "19/08/2025 02:41 PM - 190825-D-0001 Napoli (Miravalle) Cancelada por DiDi Food …" at bounding box center [903, 579] width 1329 height 418
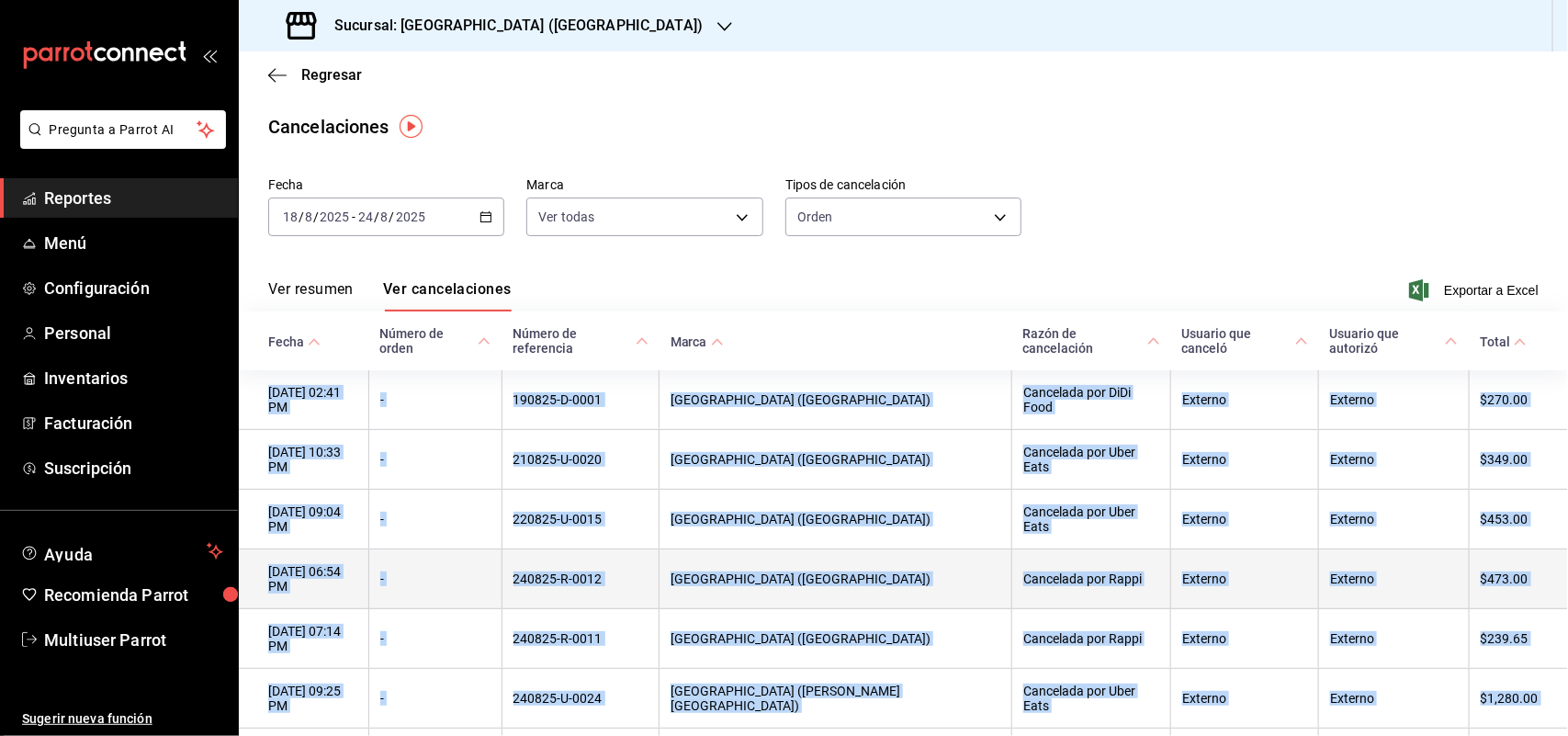
copy tbody "19/08/2025 02:41 PM - 190825-D-0001 Napoli (Miravalle) Cancelada por DiDi Food …"
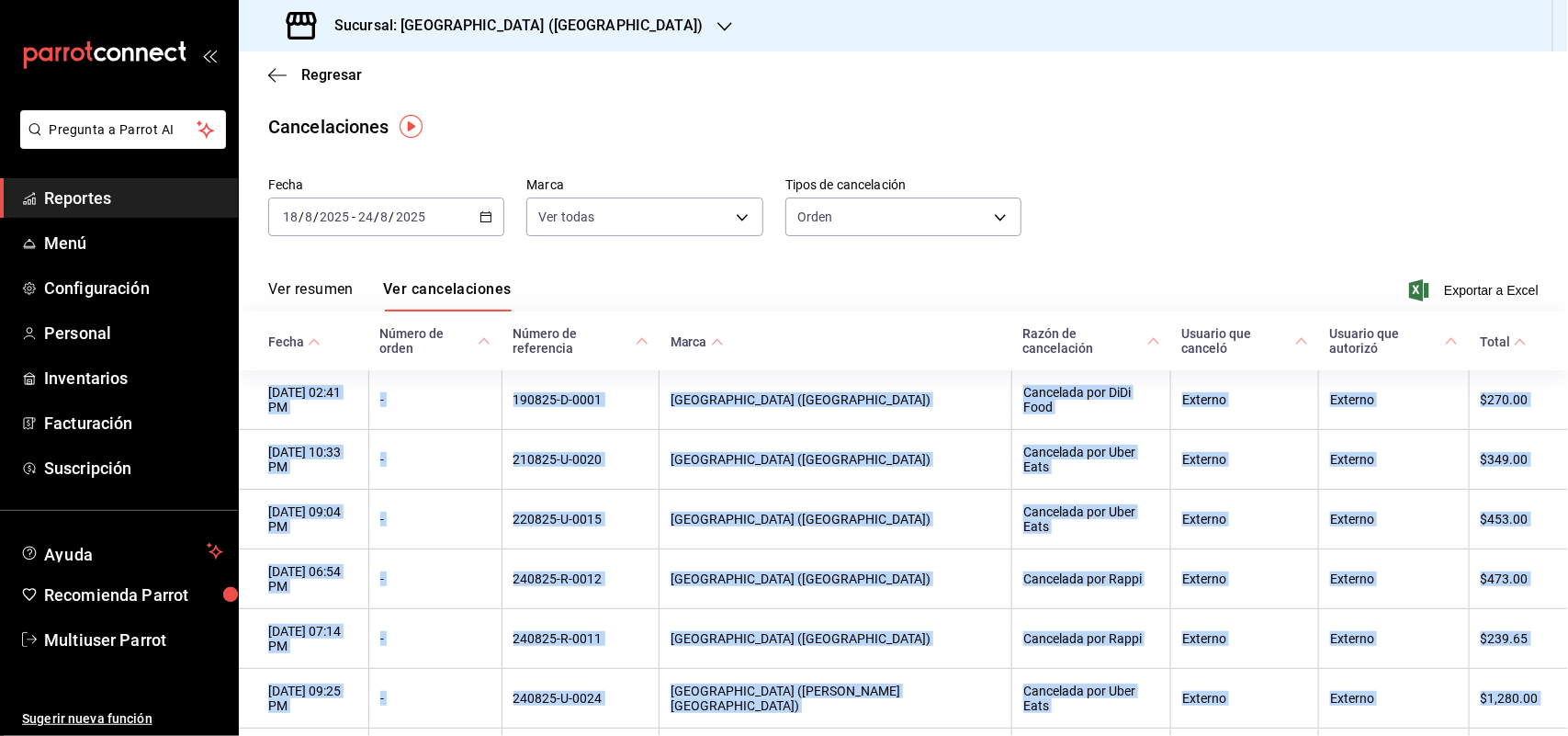
click at [516, 15] on h3 "Sucursal: Napoli (MIRAVALLE)" at bounding box center [511, 26] width 383 height 22
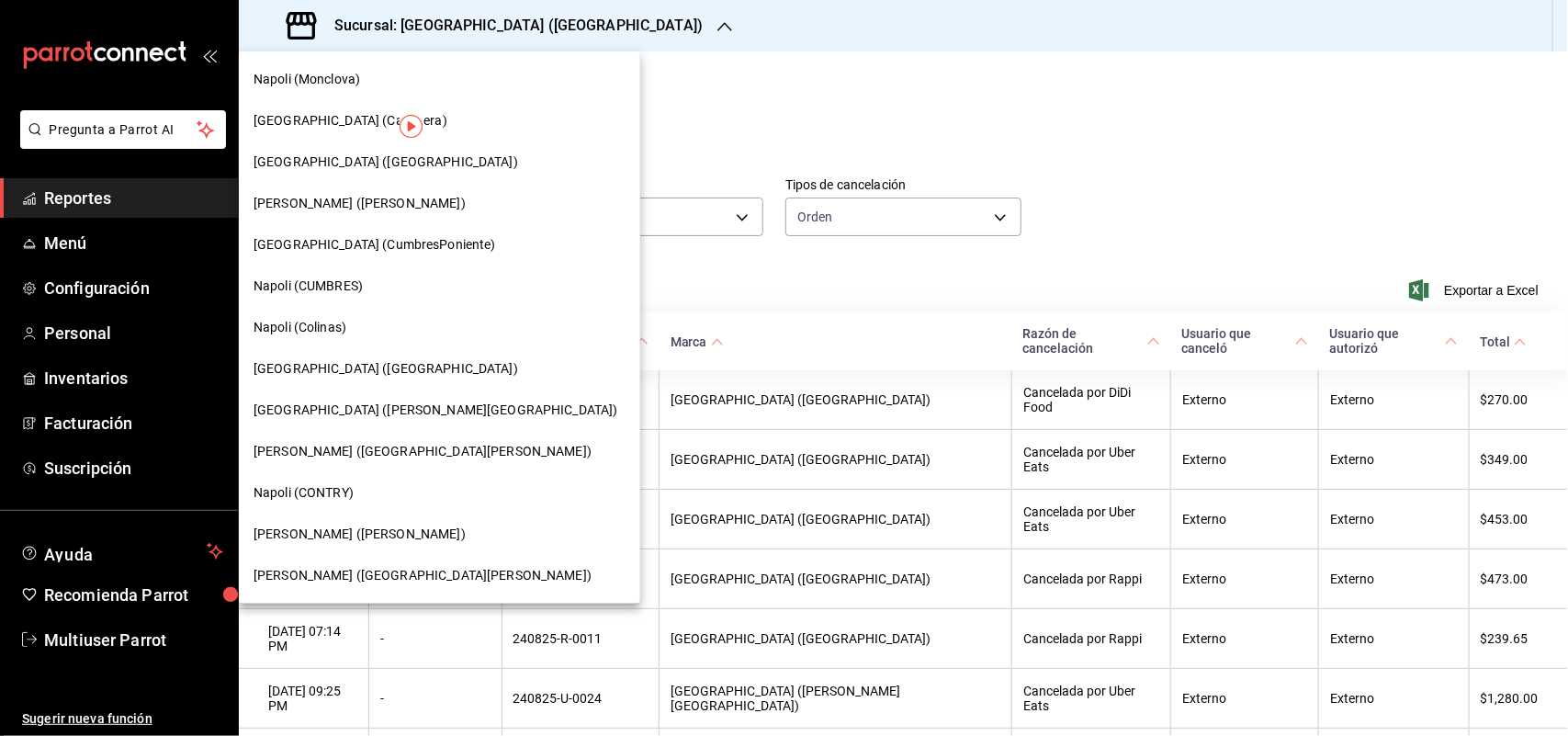
click at [396, 401] on div "[GEOGRAPHIC_DATA] ([PERSON_NAME][GEOGRAPHIC_DATA])" at bounding box center [439, 411] width 372 height 20
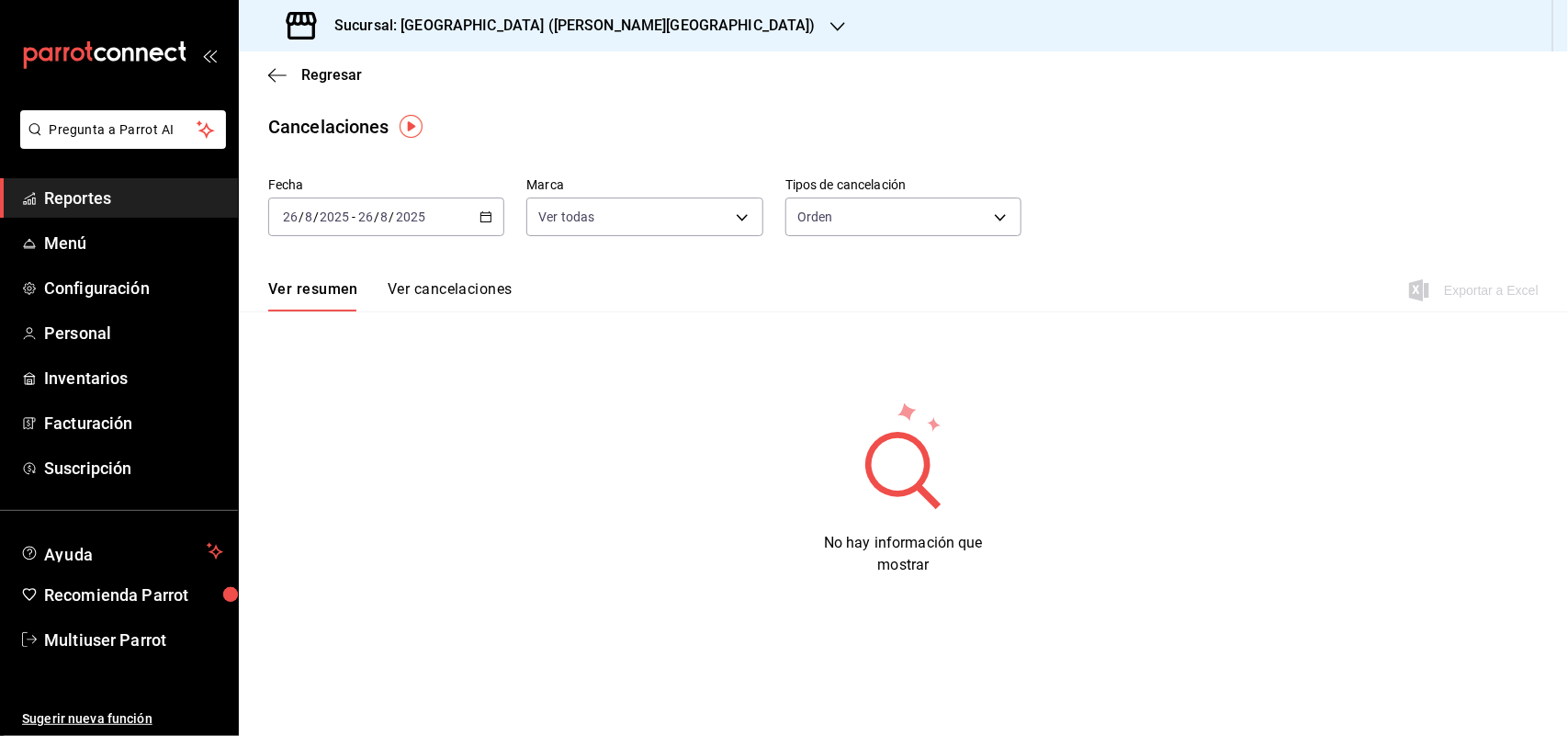
click at [472, 308] on button "Ver cancelaciones" at bounding box center [449, 296] width 125 height 31
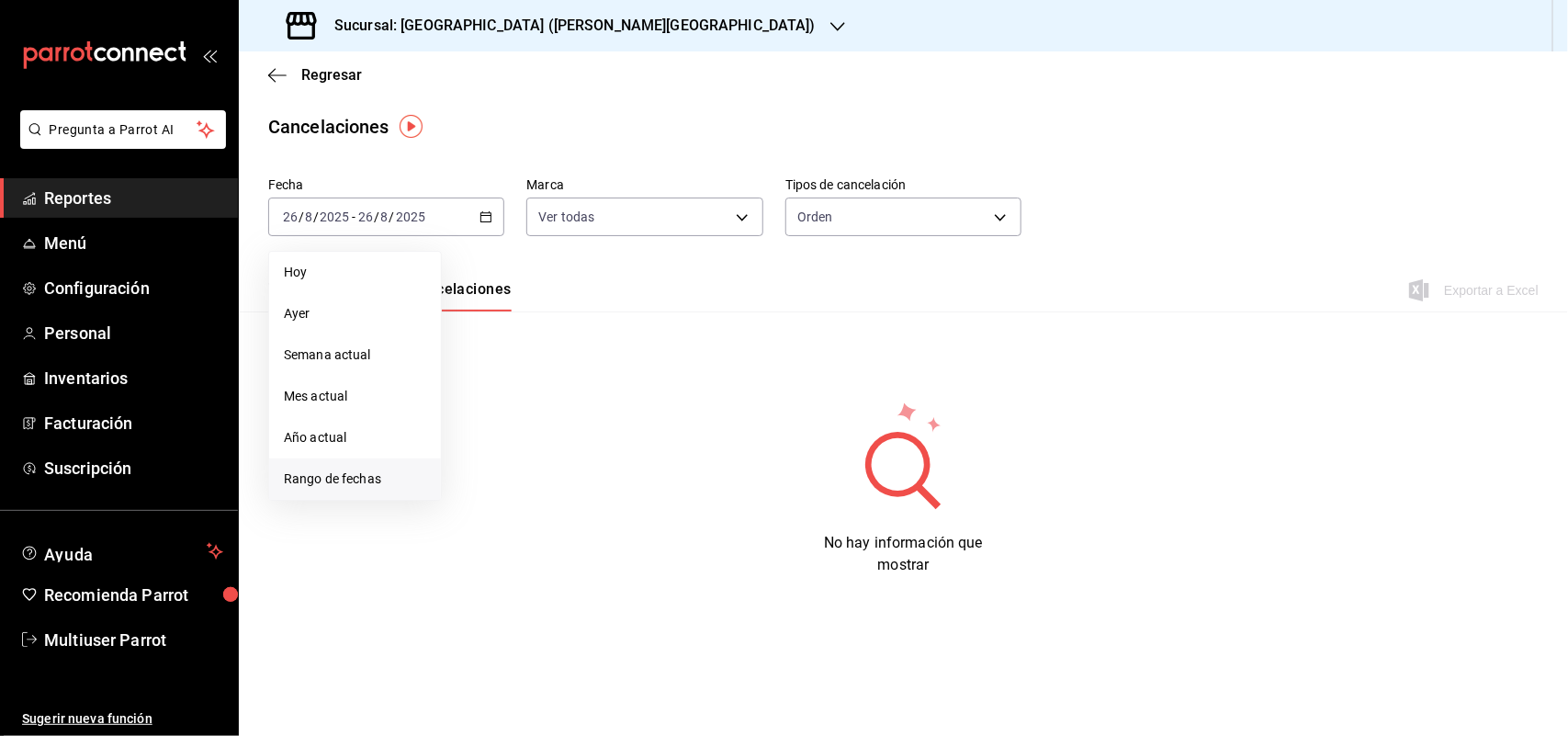
click at [370, 491] on li "Rango de fechas" at bounding box center [355, 479] width 172 height 41
click at [473, 451] on button "18" at bounding box center [479, 460] width 32 height 33
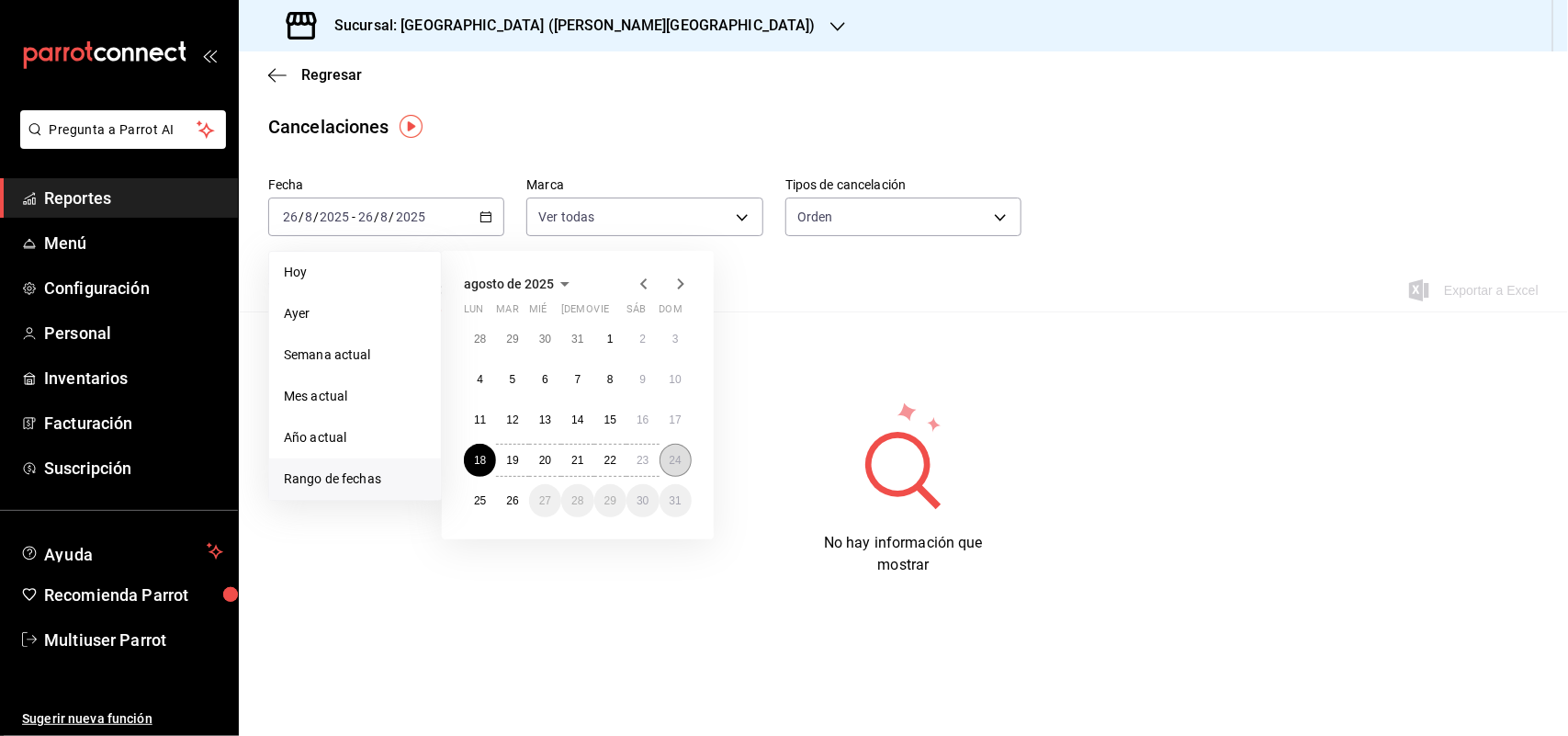
click at [684, 465] on button "24" at bounding box center [675, 460] width 32 height 33
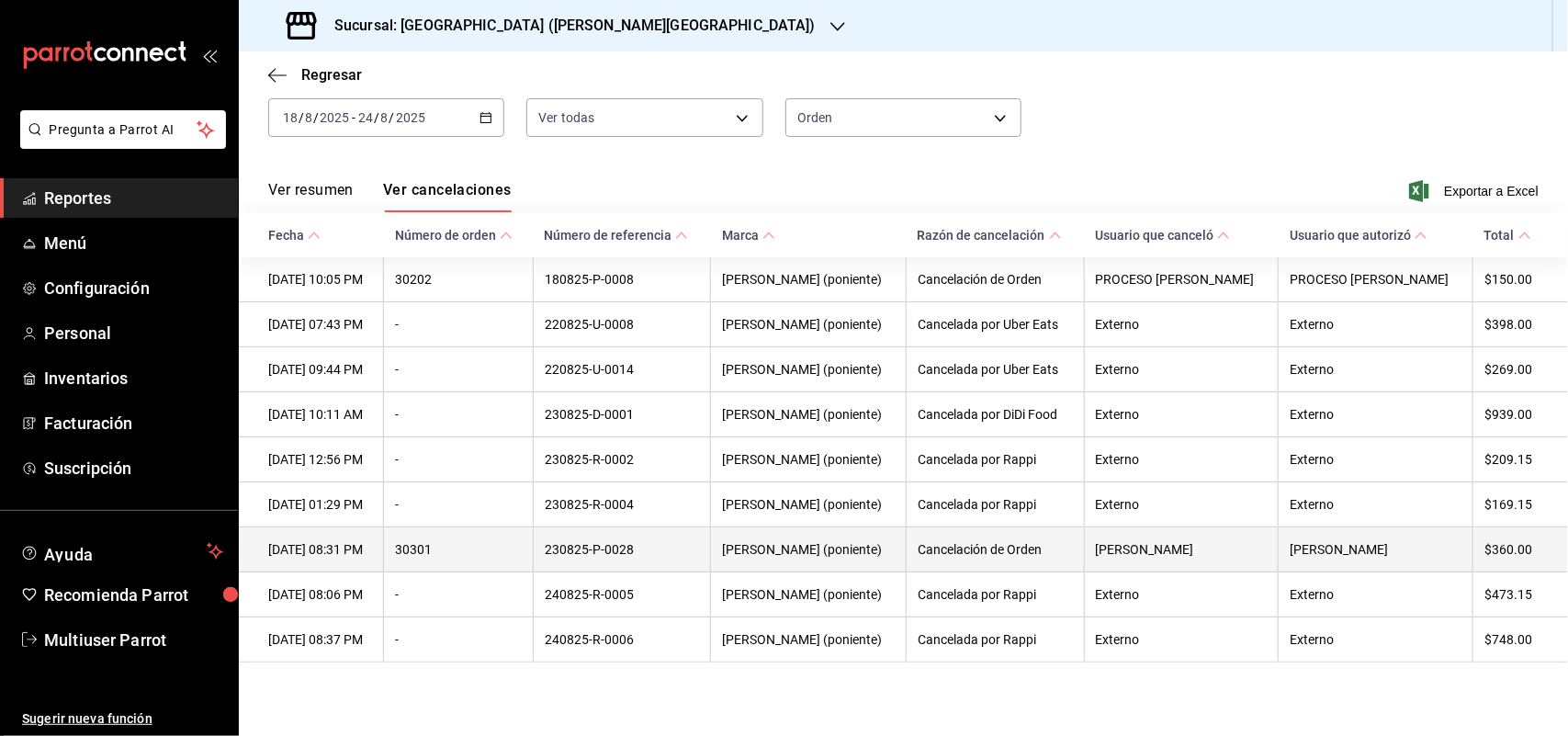
scroll to position [115, 0]
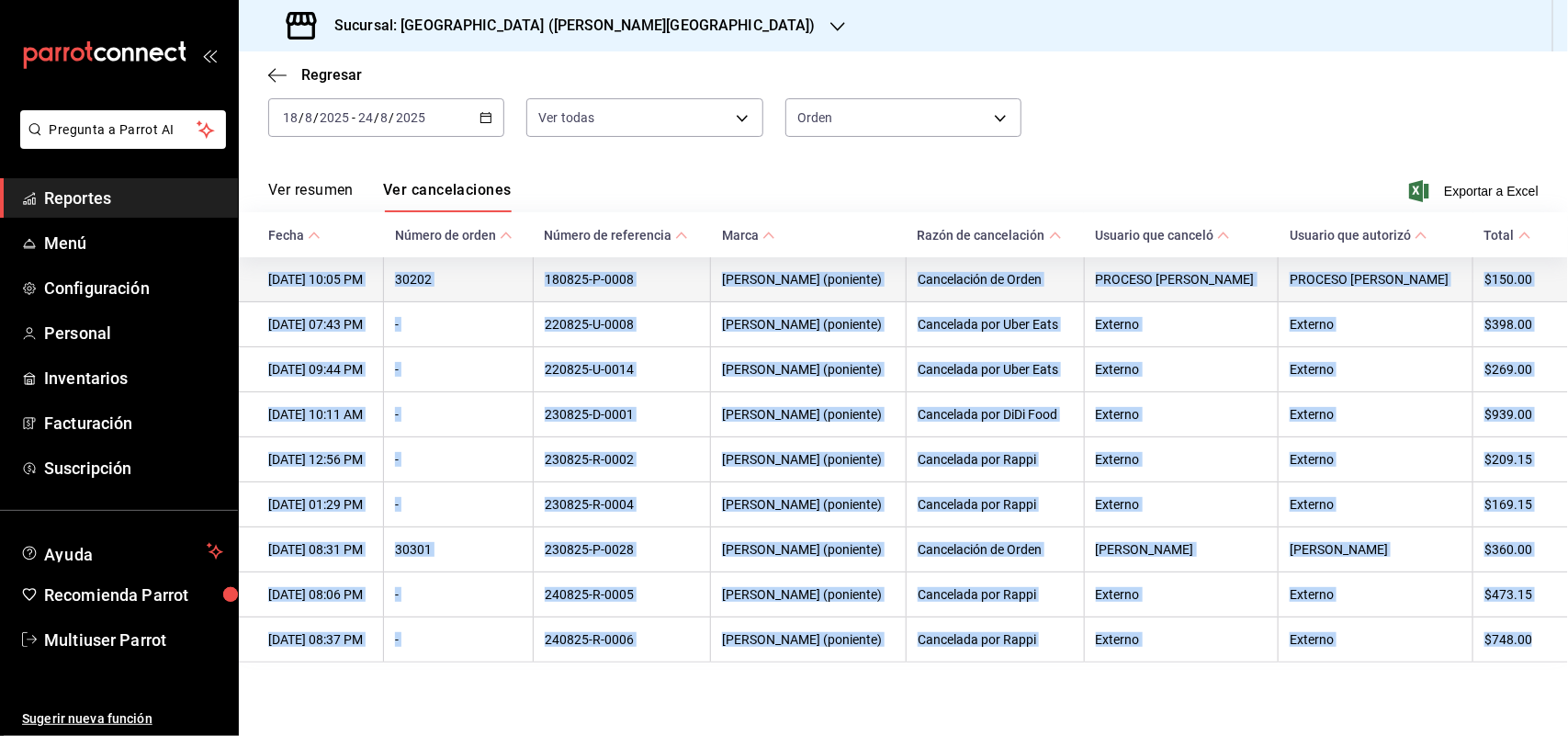
drag, startPoint x: 1522, startPoint y: 644, endPoint x: 261, endPoint y: 262, distance: 1317.6
click at [261, 262] on tbody "18/08/2025 10:05 PM 30202 180825-P-0008 Napoli (poniente) Cancelación de Orden …" at bounding box center [903, 460] width 1329 height 405
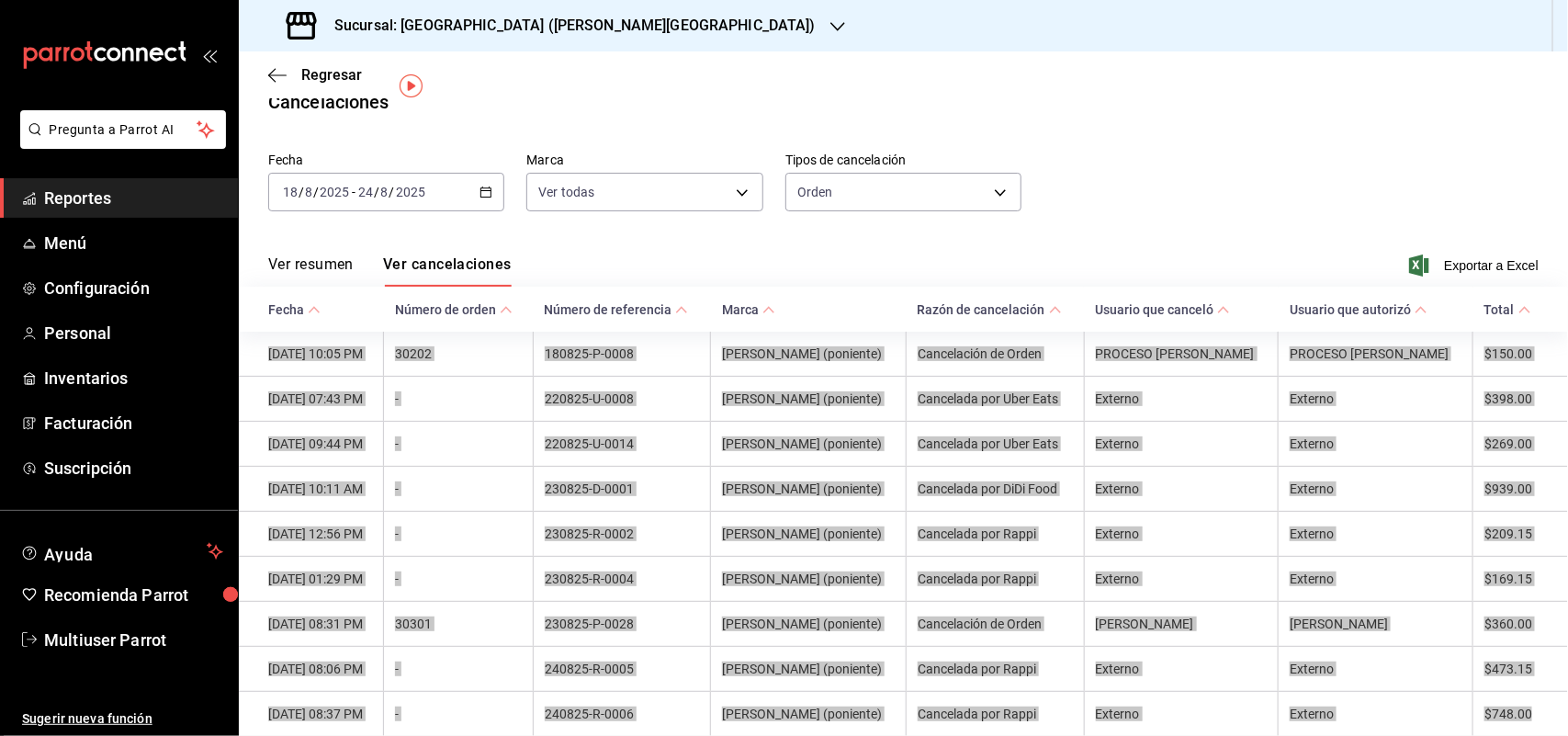
scroll to position [0, 0]
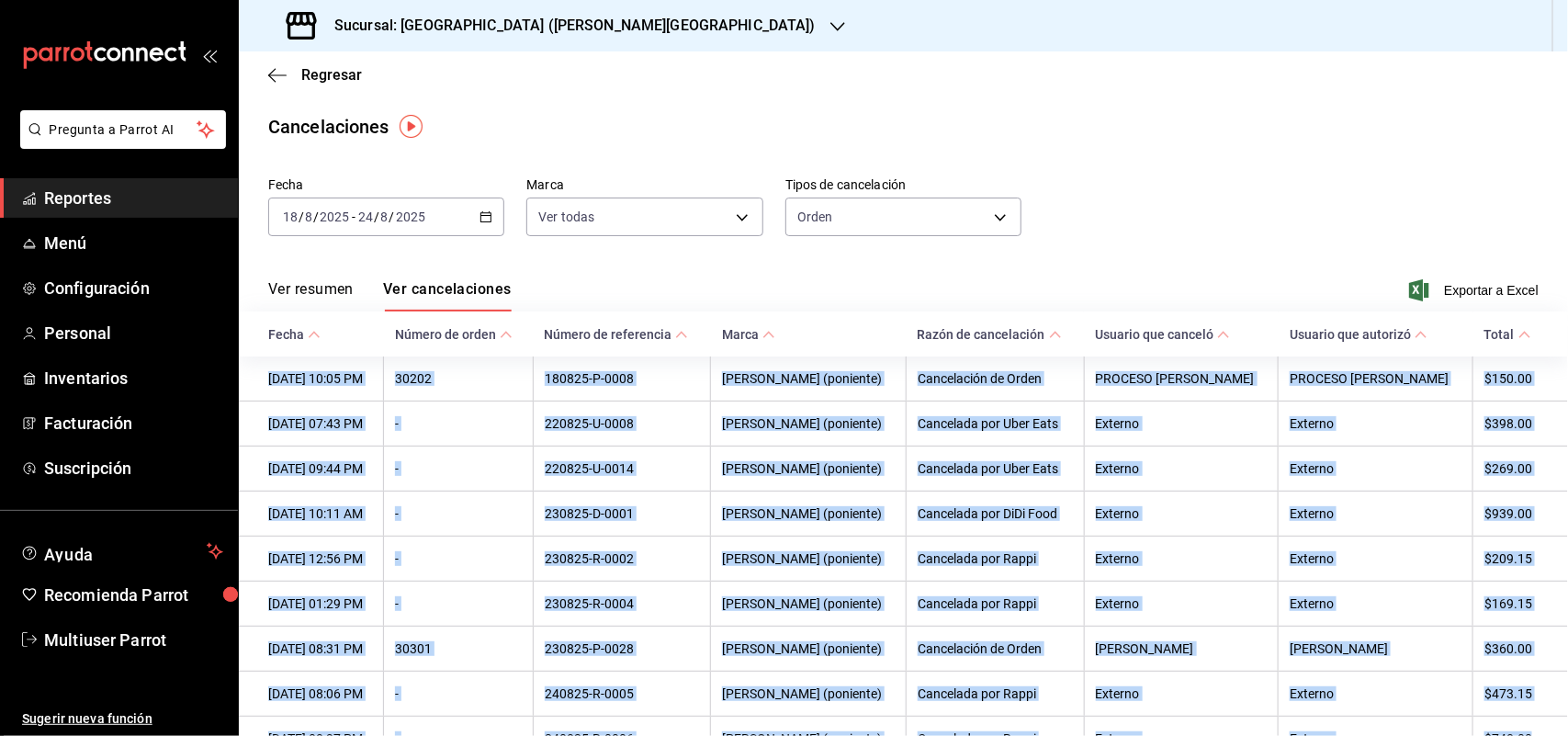
click at [483, 221] on \(Stroke\) "button" at bounding box center [485, 217] width 11 height 10
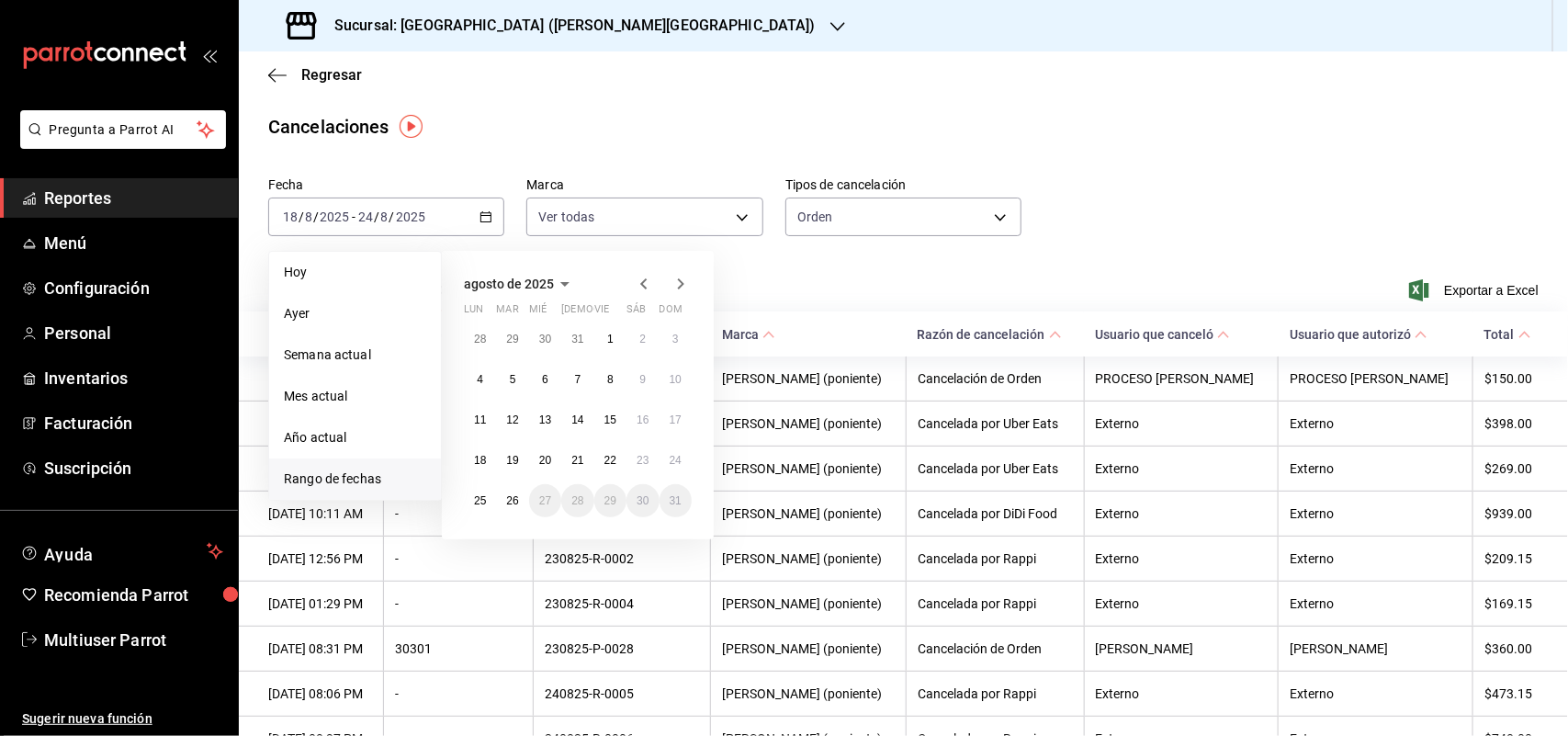
click at [650, 132] on div "Cancelaciones" at bounding box center [903, 127] width 1329 height 28
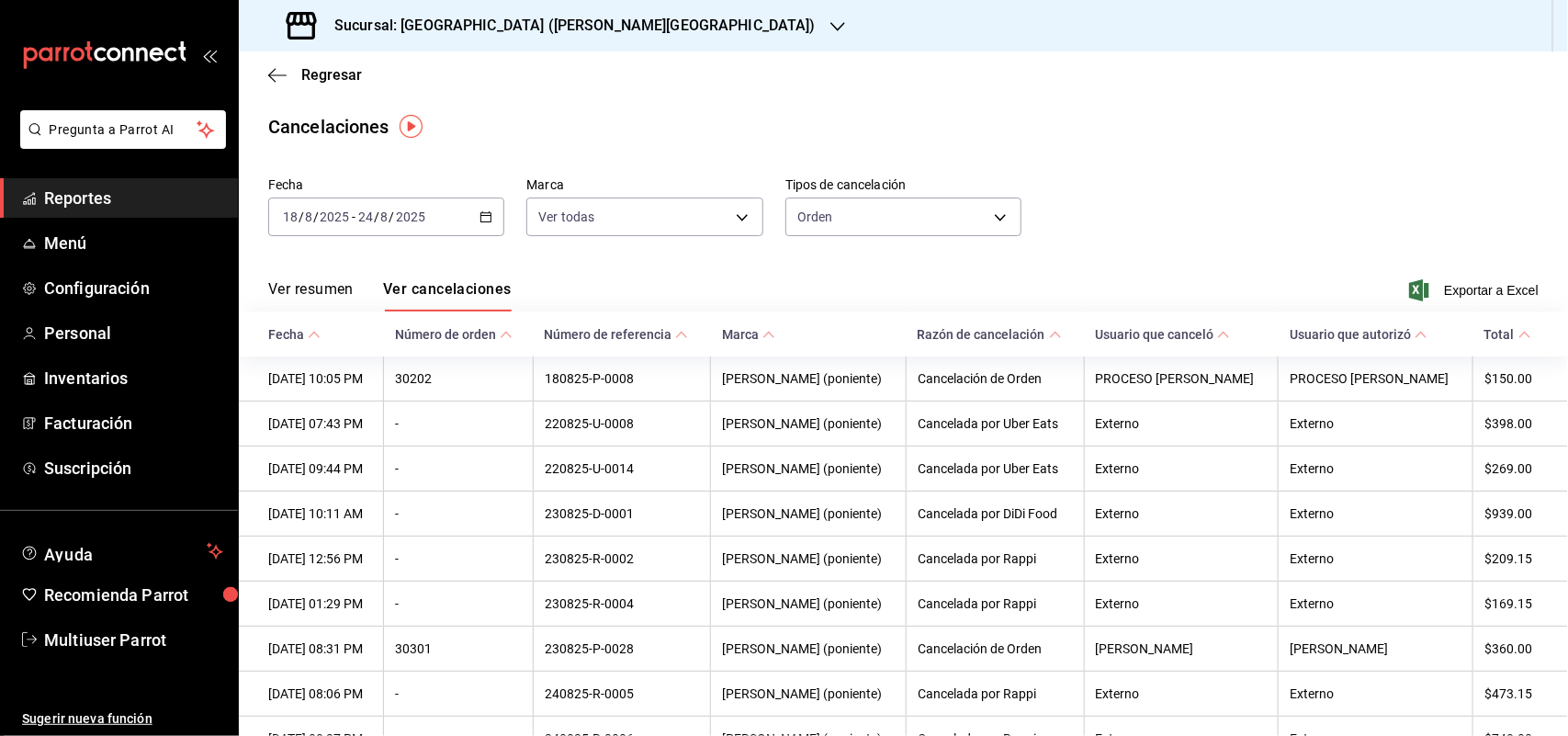
click at [566, 44] on div "Sucursal: Napoli (Valle Poniente)" at bounding box center [552, 26] width 598 height 51
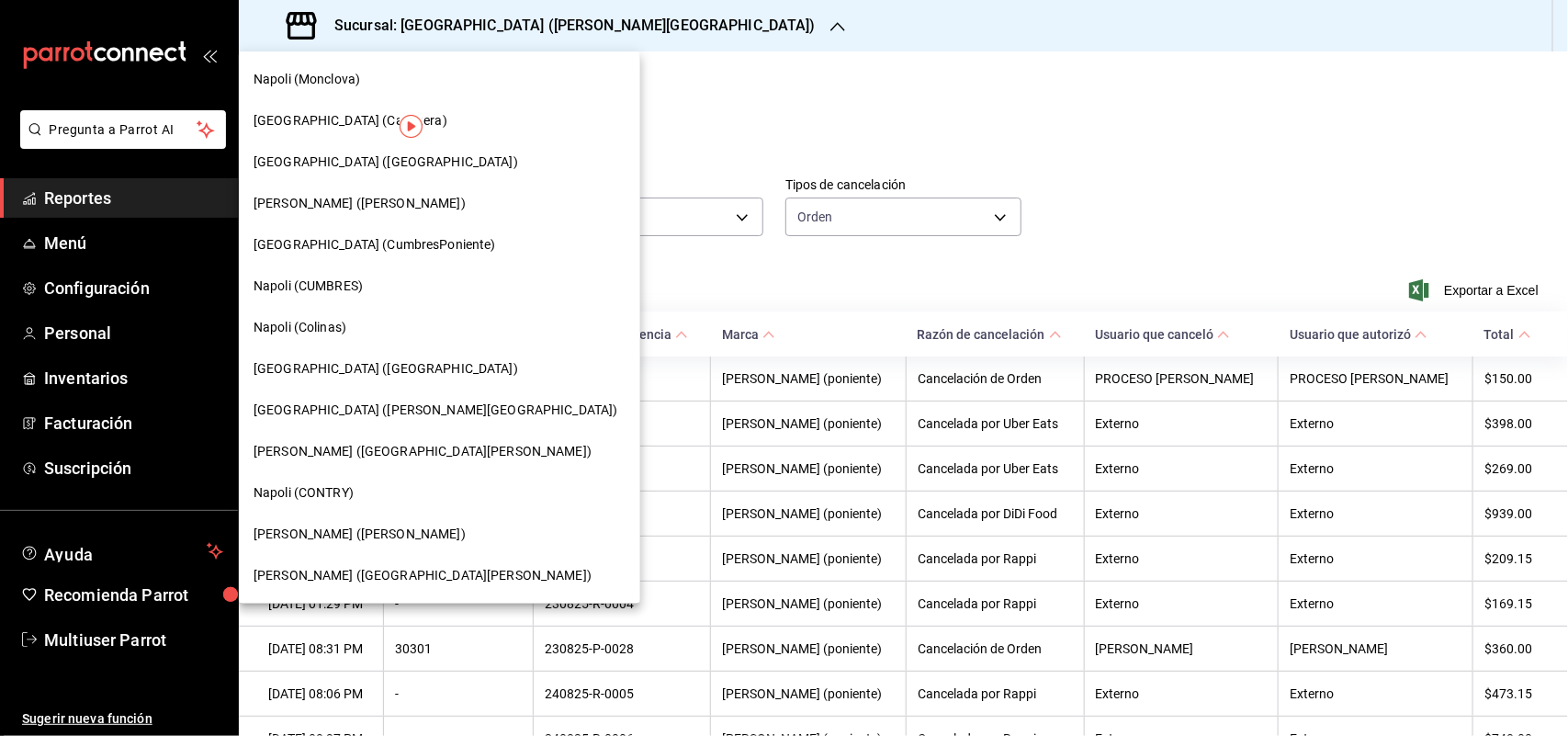
click at [351, 507] on div "Napoli (CONTRY)" at bounding box center [439, 492] width 401 height 41
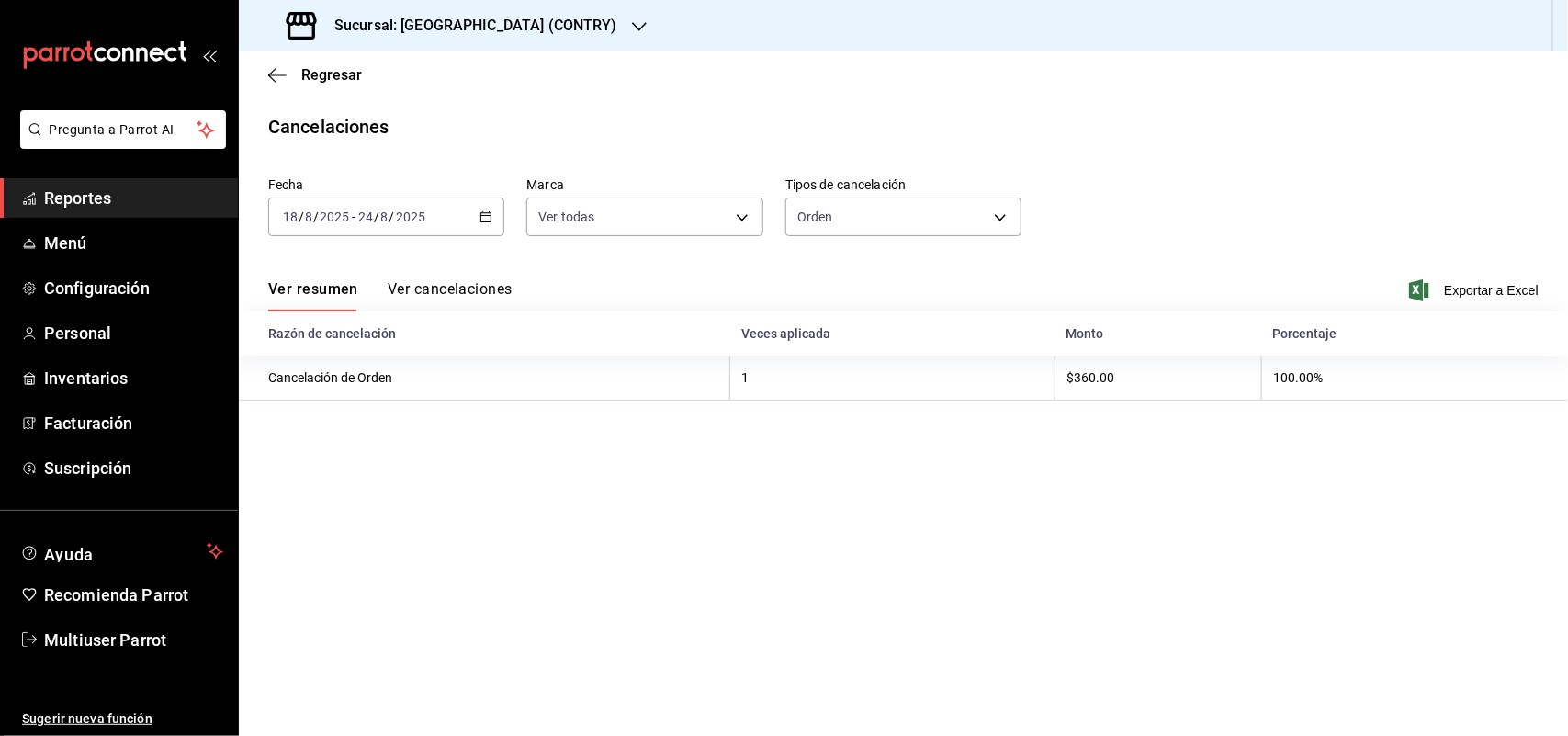
click at [479, 207] on div "[DATE] [DATE] - [DATE] [DATE]" at bounding box center [386, 216] width 236 height 38
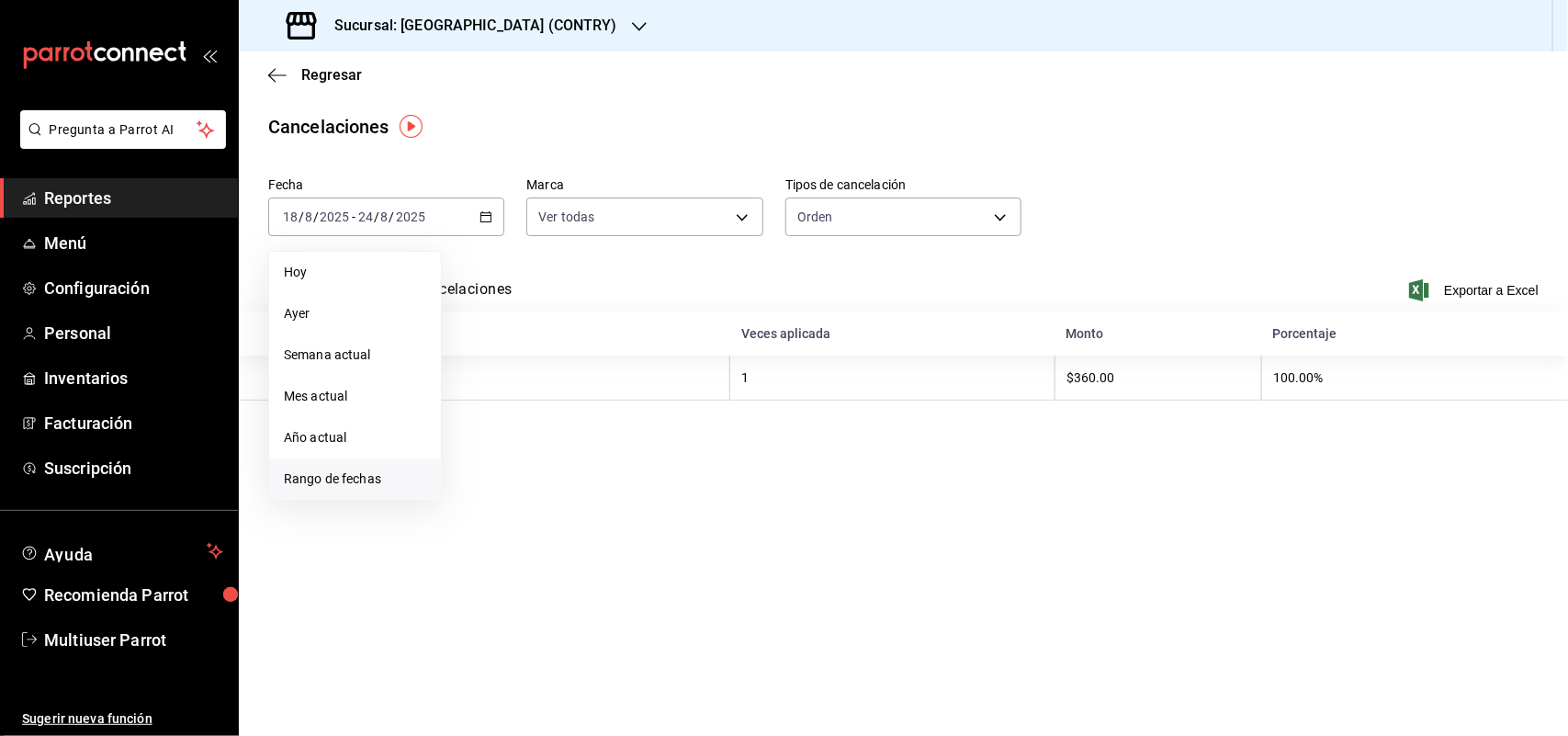
click at [406, 461] on li "Rango de fechas" at bounding box center [355, 479] width 172 height 41
click at [474, 457] on abbr "18" at bounding box center [479, 460] width 12 height 13
click at [470, 455] on button "18" at bounding box center [479, 460] width 32 height 33
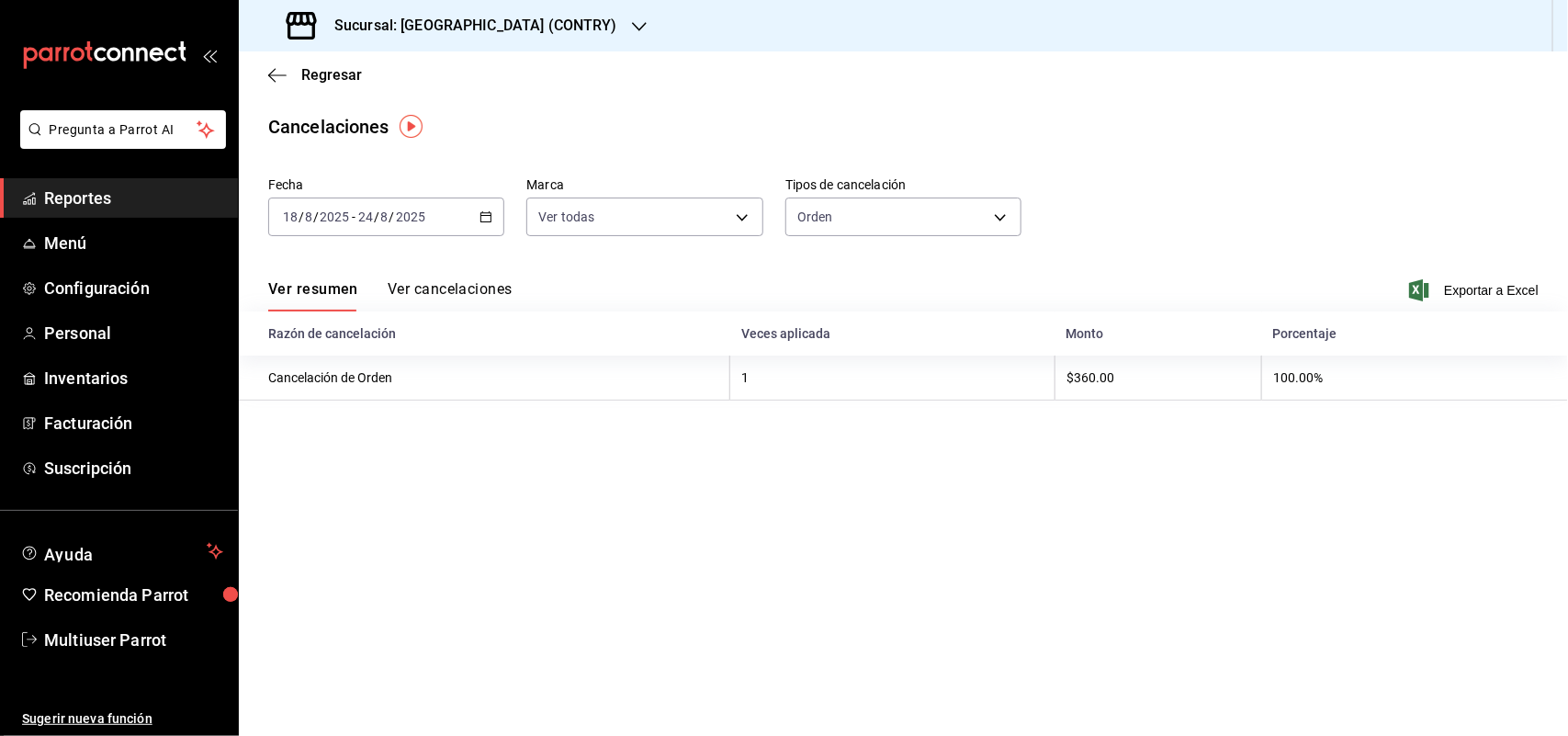
click at [432, 272] on div "Ver resumen Ver cancelaciones Exportar a Excel" at bounding box center [903, 285] width 1329 height 53
click at [439, 292] on button "Ver cancelaciones" at bounding box center [449, 296] width 125 height 31
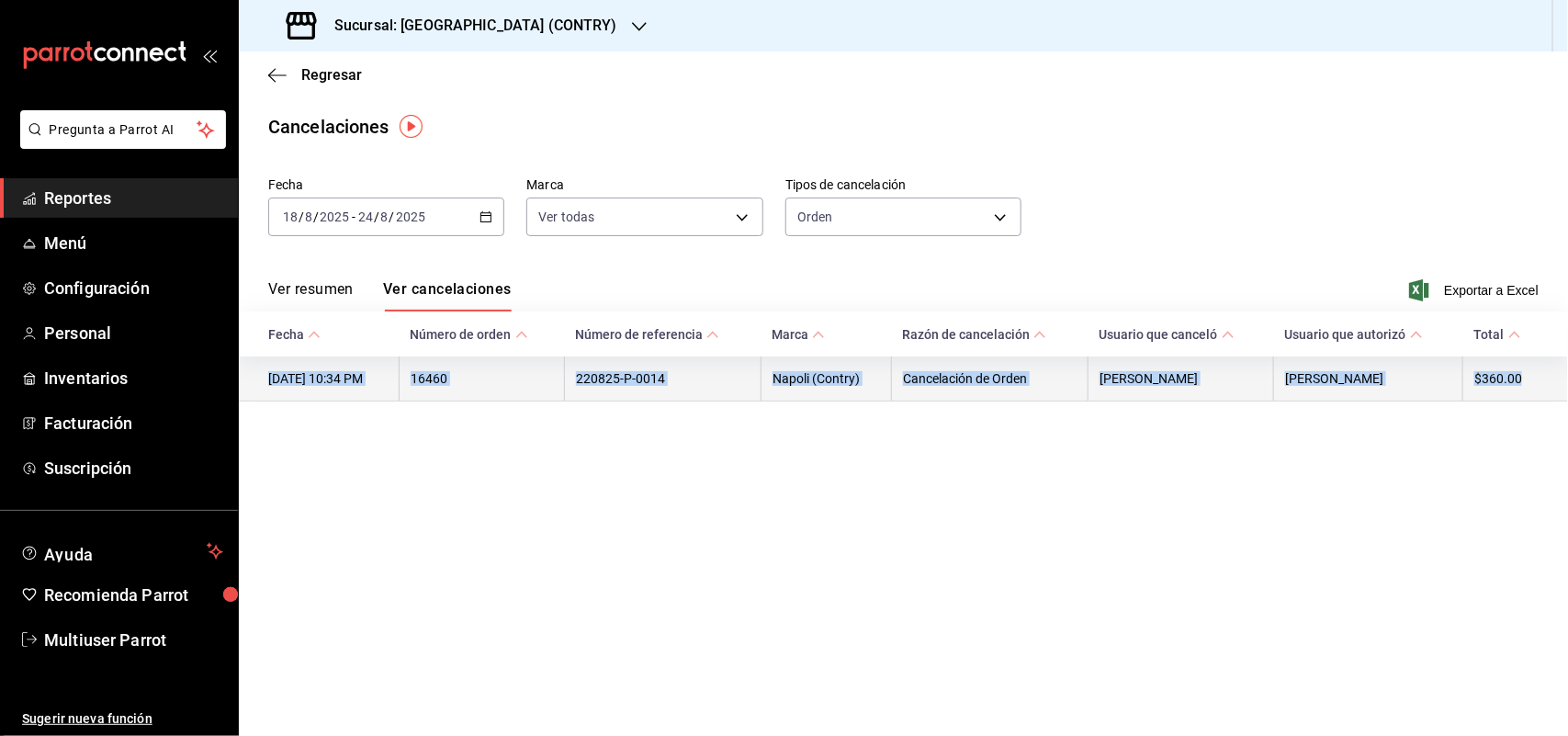
drag, startPoint x: 1532, startPoint y: 381, endPoint x: 268, endPoint y: 387, distance: 1264.0
click at [268, 387] on tr "[DATE] 10:34 PM 16460 220825-P-0014 [GEOGRAPHIC_DATA] (Contry) Cancelación de O…" at bounding box center [903, 379] width 1329 height 45
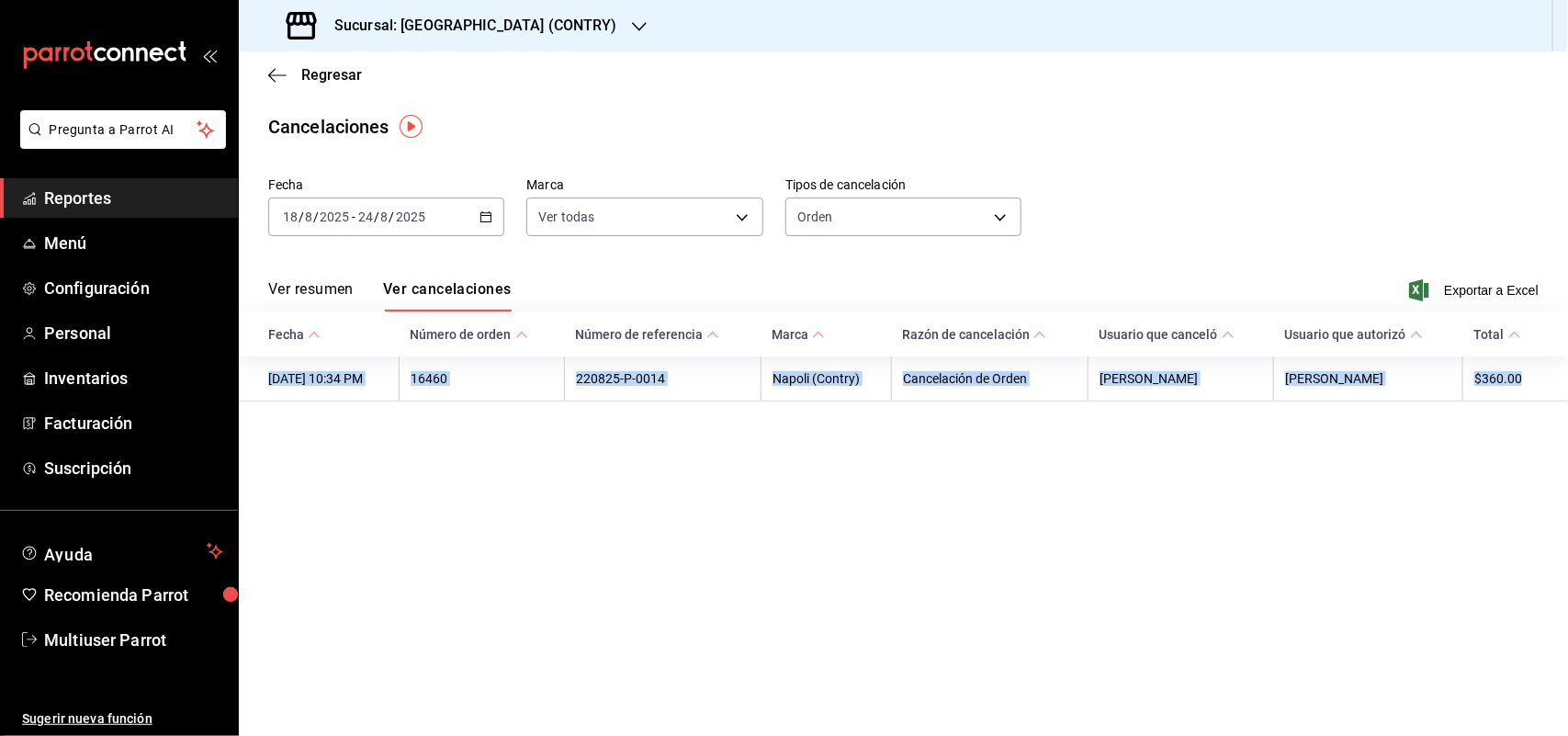
copy tr "[DATE] 10:34 PM 16460 220825-P-0014 [GEOGRAPHIC_DATA] (Contry) Cancelación de O…"
click at [632, 32] on icon "button" at bounding box center [639, 27] width 15 height 15
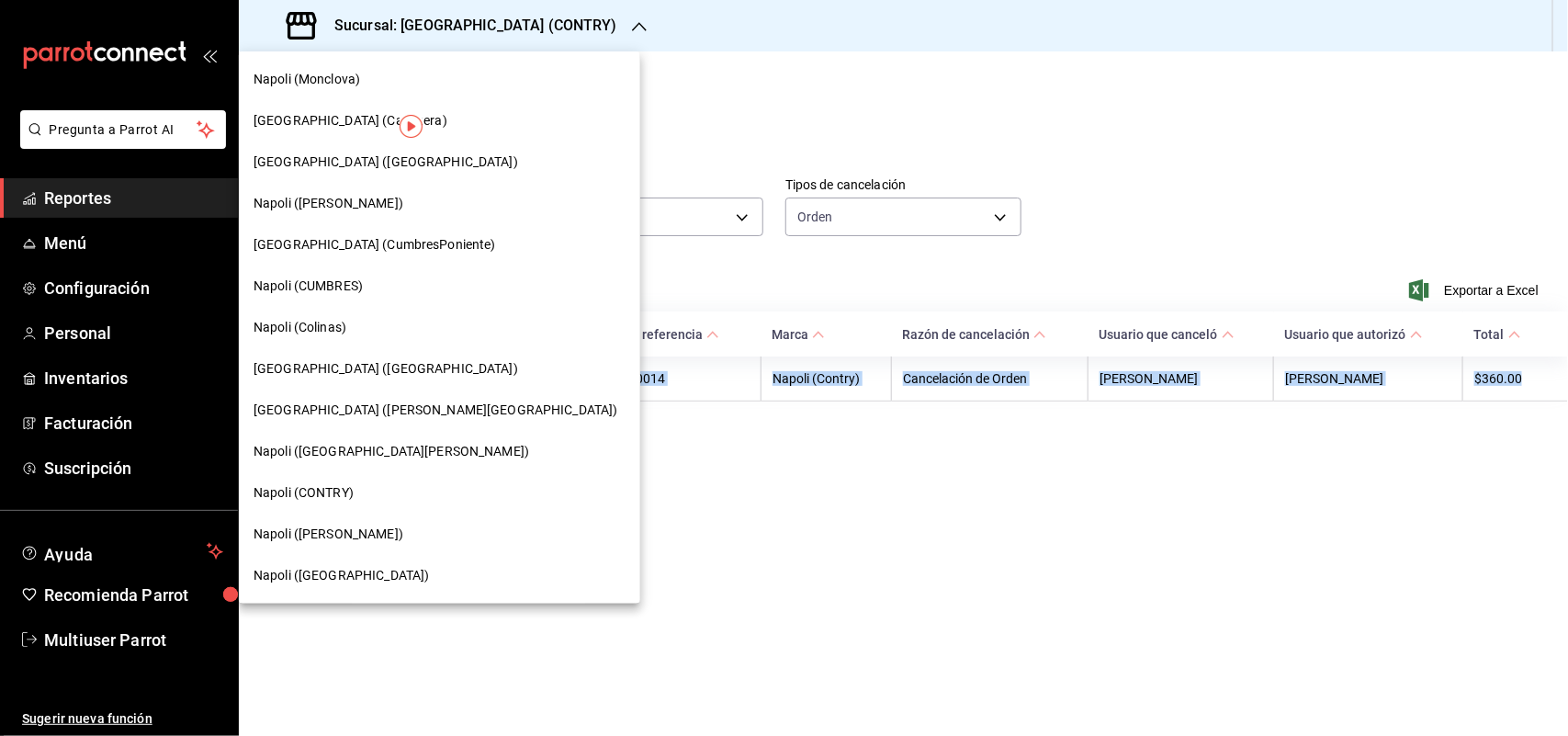
click at [404, 579] on div "Napoli ([GEOGRAPHIC_DATA])" at bounding box center [439, 576] width 372 height 20
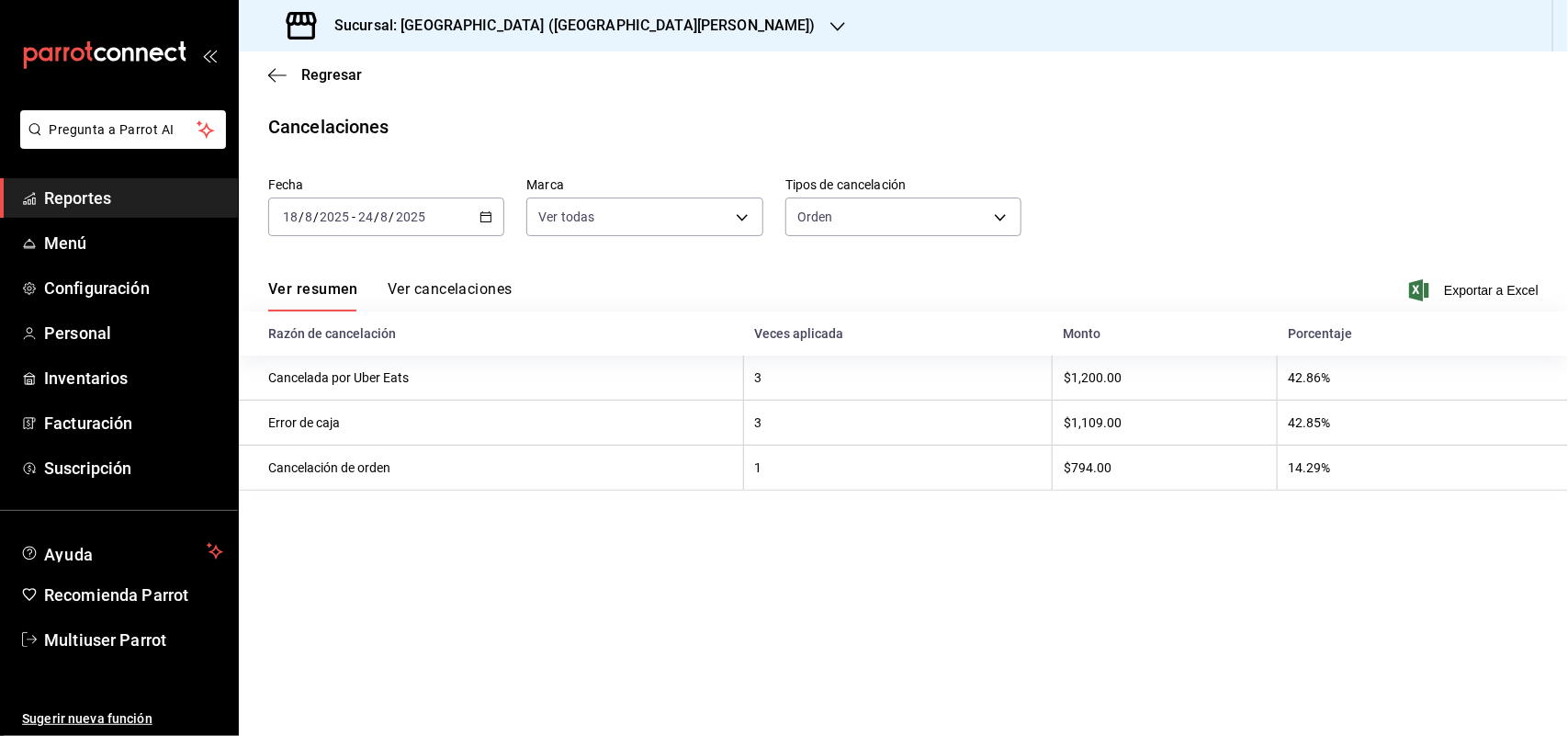
click at [459, 287] on button "Ver cancelaciones" at bounding box center [449, 296] width 125 height 31
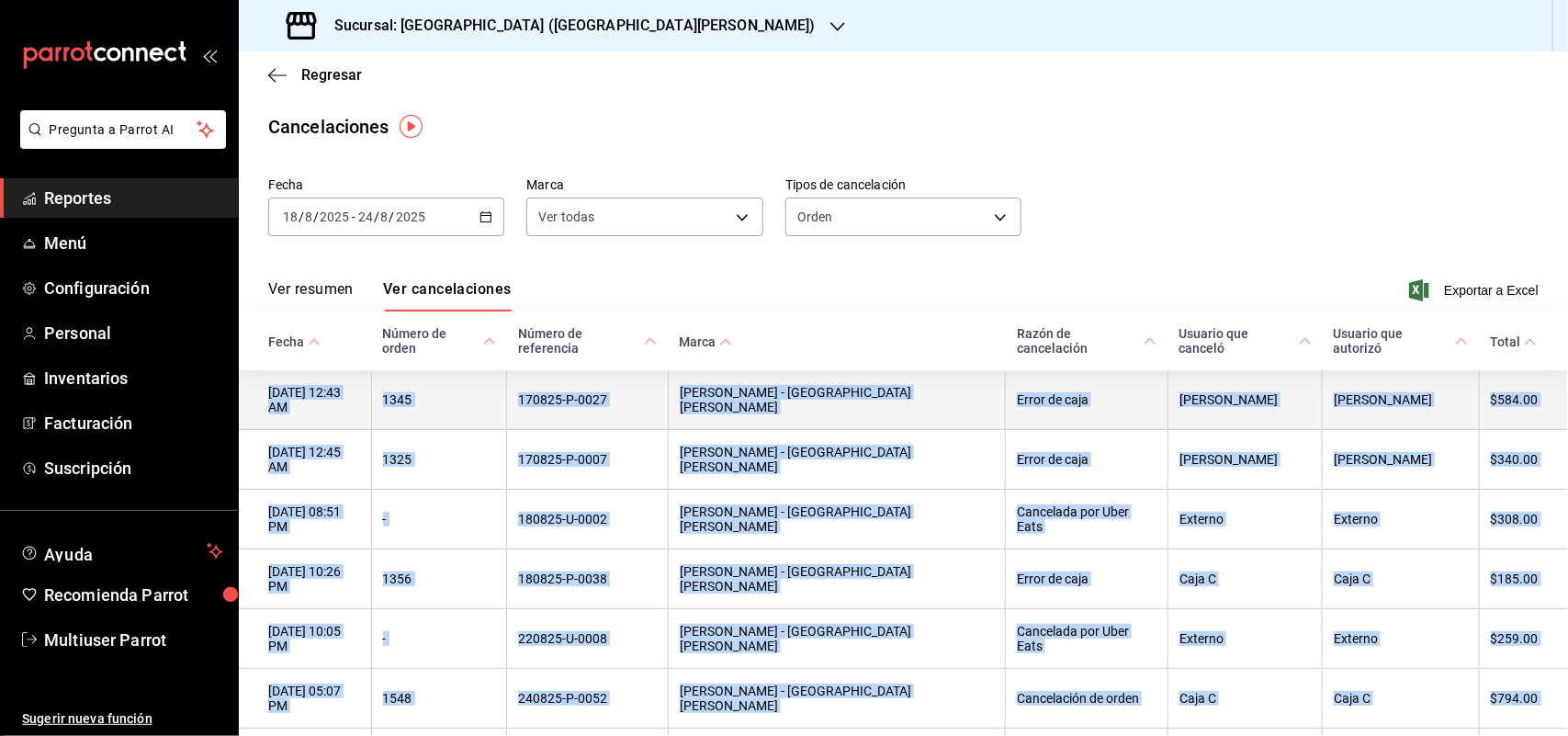
drag, startPoint x: 1515, startPoint y: 654, endPoint x: 268, endPoint y: 386, distance: 1275.5
click at [268, 386] on tbody "[DATE] 12:43 AM 1345 170825-P-0027 [GEOGRAPHIC_DATA] - [GEOGRAPHIC_DATA][PERSON…" at bounding box center [903, 579] width 1329 height 418
